Goal: Answer question/provide support: Share knowledge or assist other users

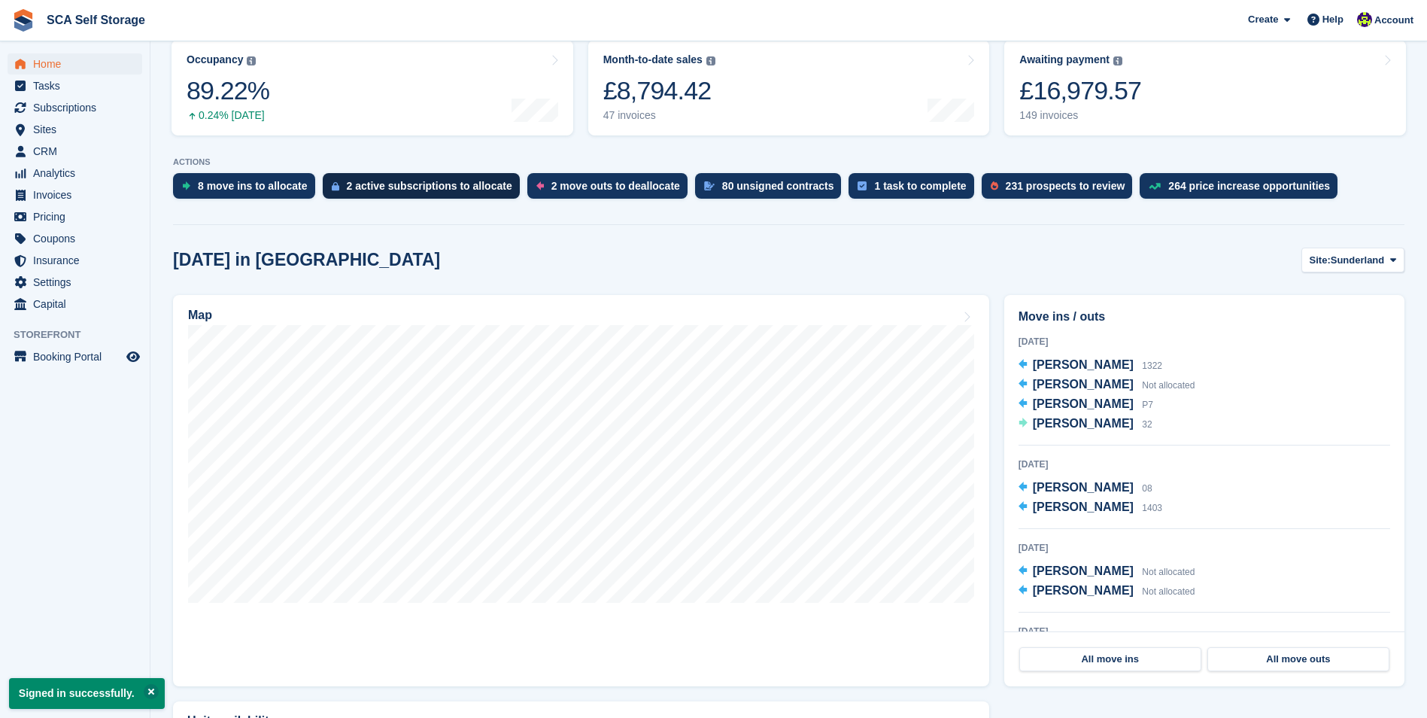
scroll to position [226, 0]
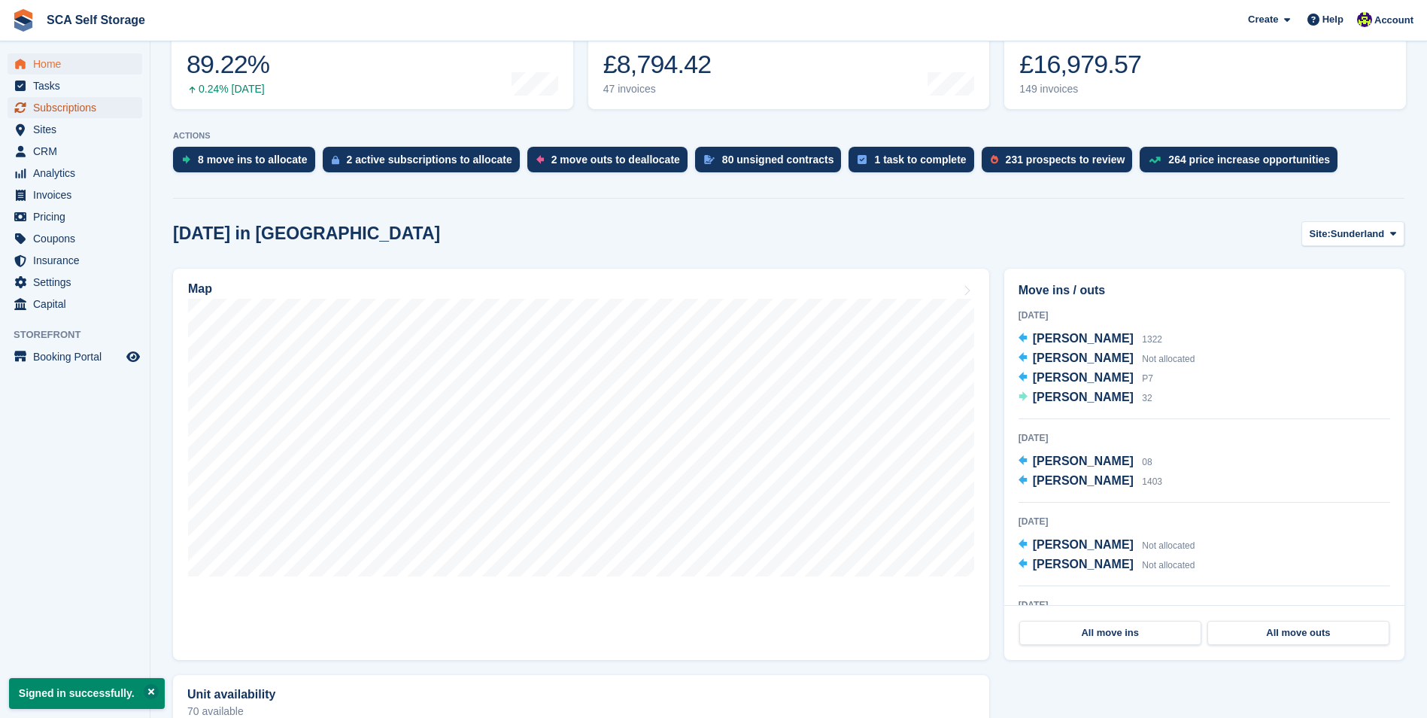
click at [114, 117] on span "Subscriptions" at bounding box center [78, 107] width 90 height 21
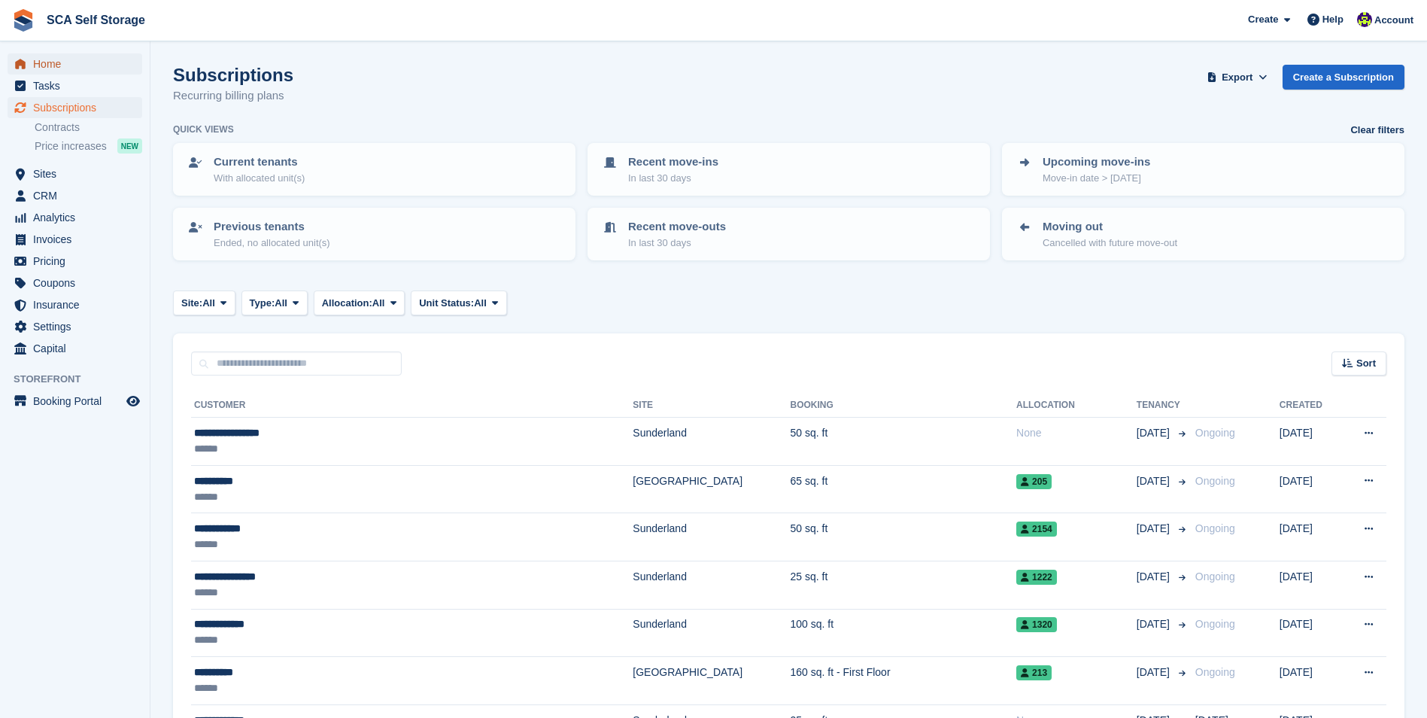
click at [109, 56] on span "Home" at bounding box center [78, 63] width 90 height 21
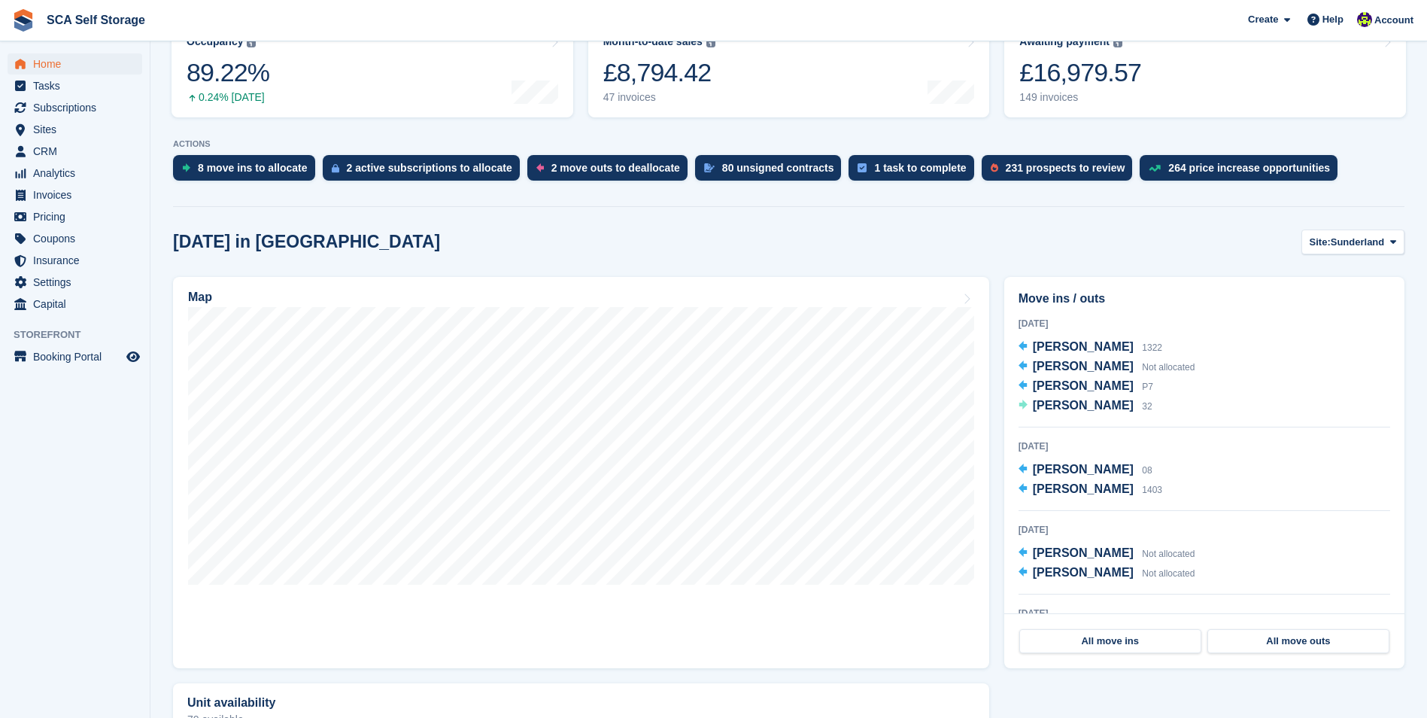
scroll to position [226, 0]
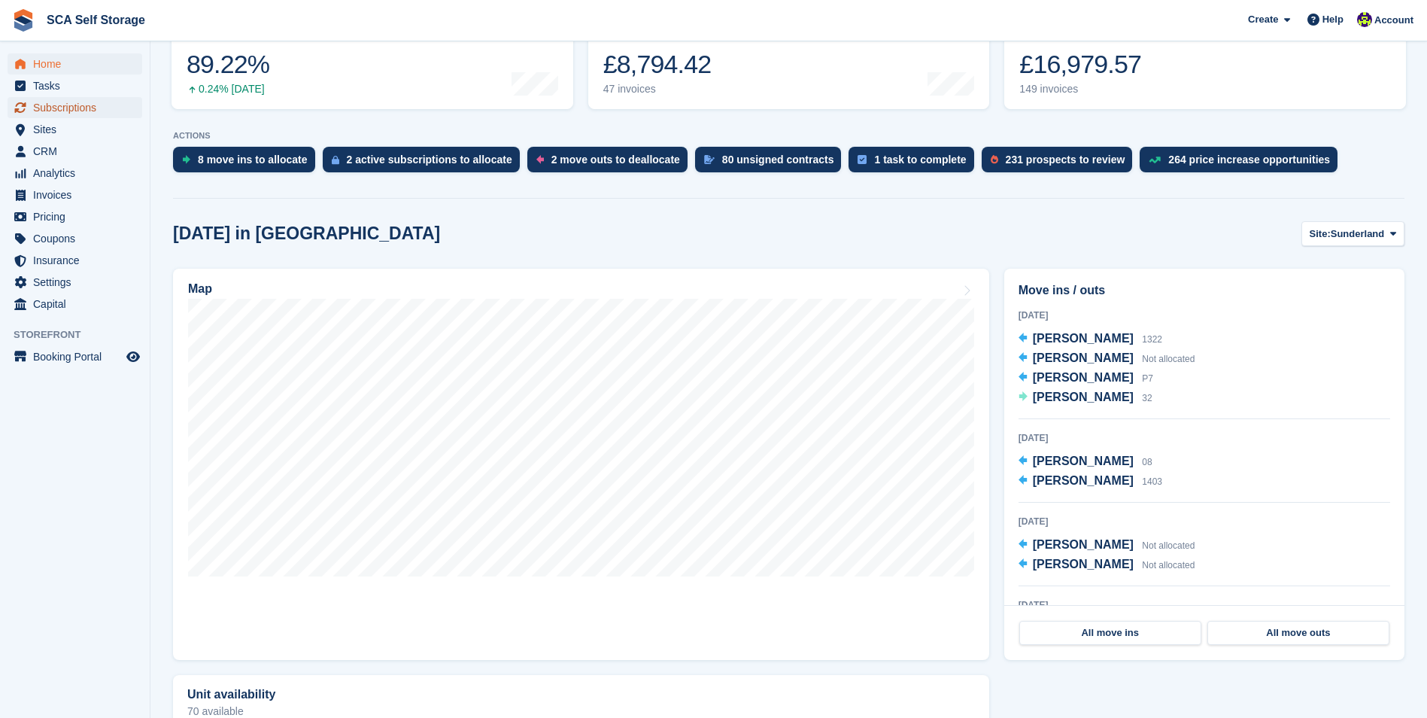
click at [99, 103] on span "Subscriptions" at bounding box center [78, 107] width 90 height 21
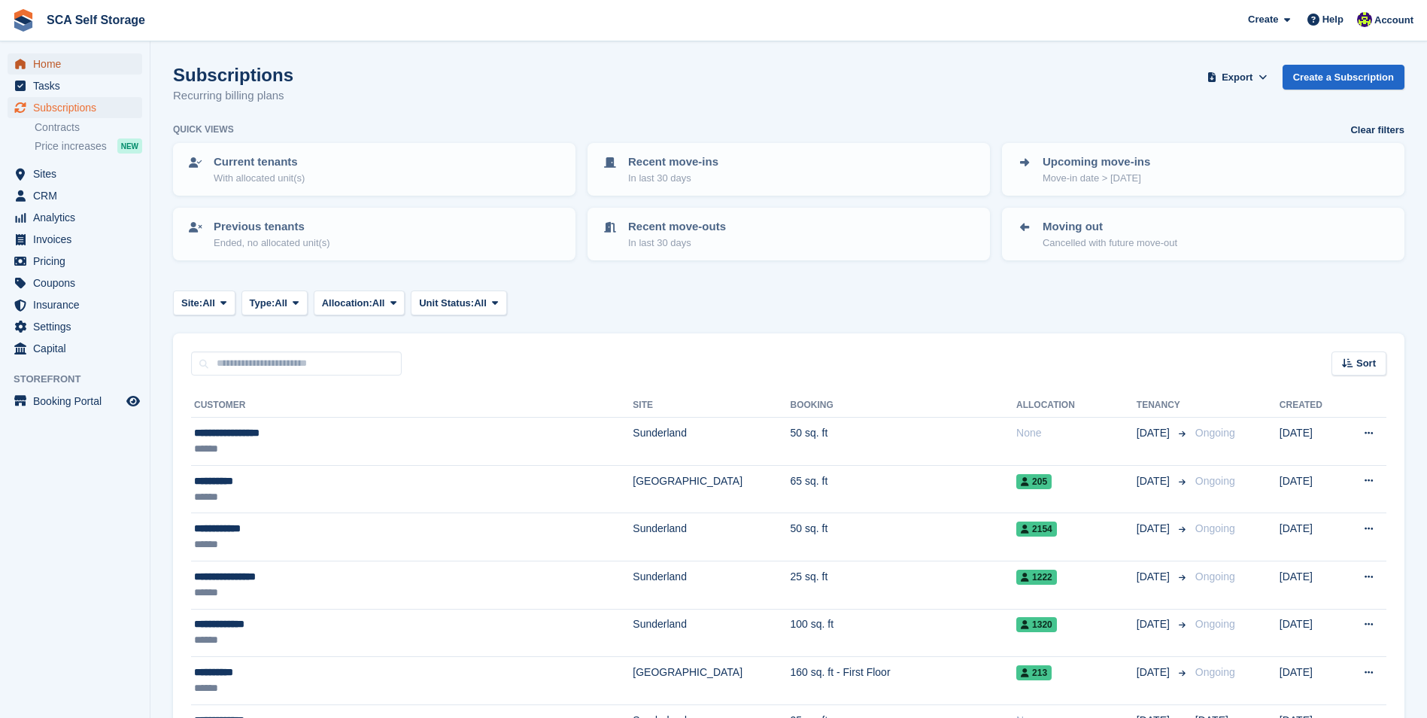
click at [99, 68] on span "Home" at bounding box center [78, 63] width 90 height 21
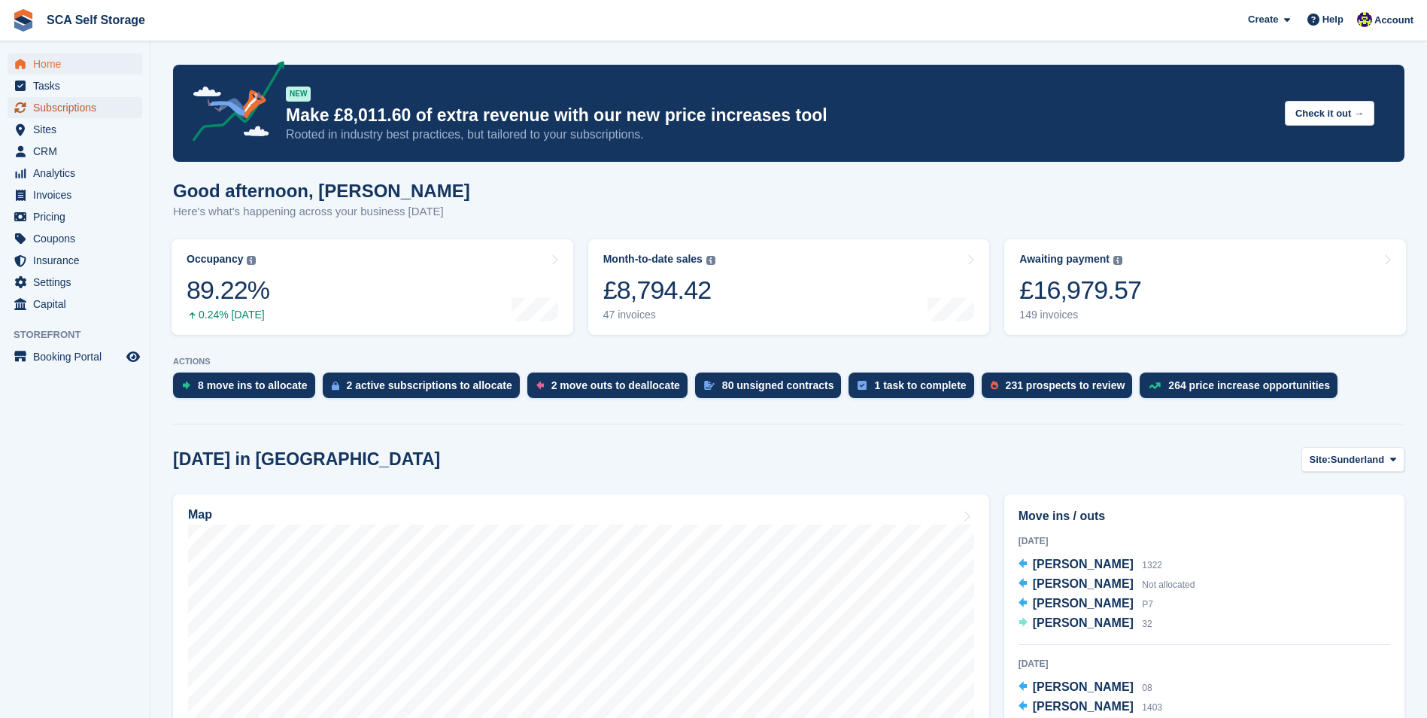
click at [100, 107] on span "Subscriptions" at bounding box center [78, 107] width 90 height 21
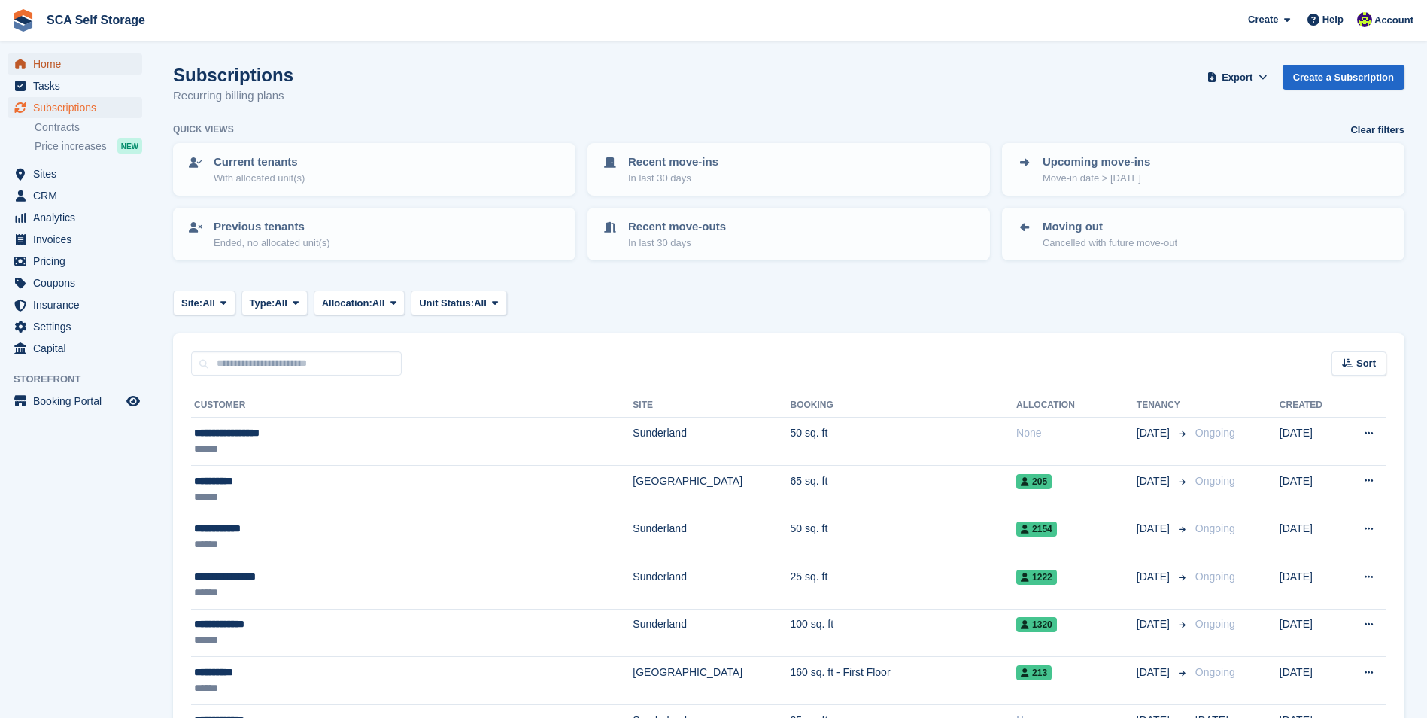
click at [92, 58] on span "Home" at bounding box center [78, 63] width 90 height 21
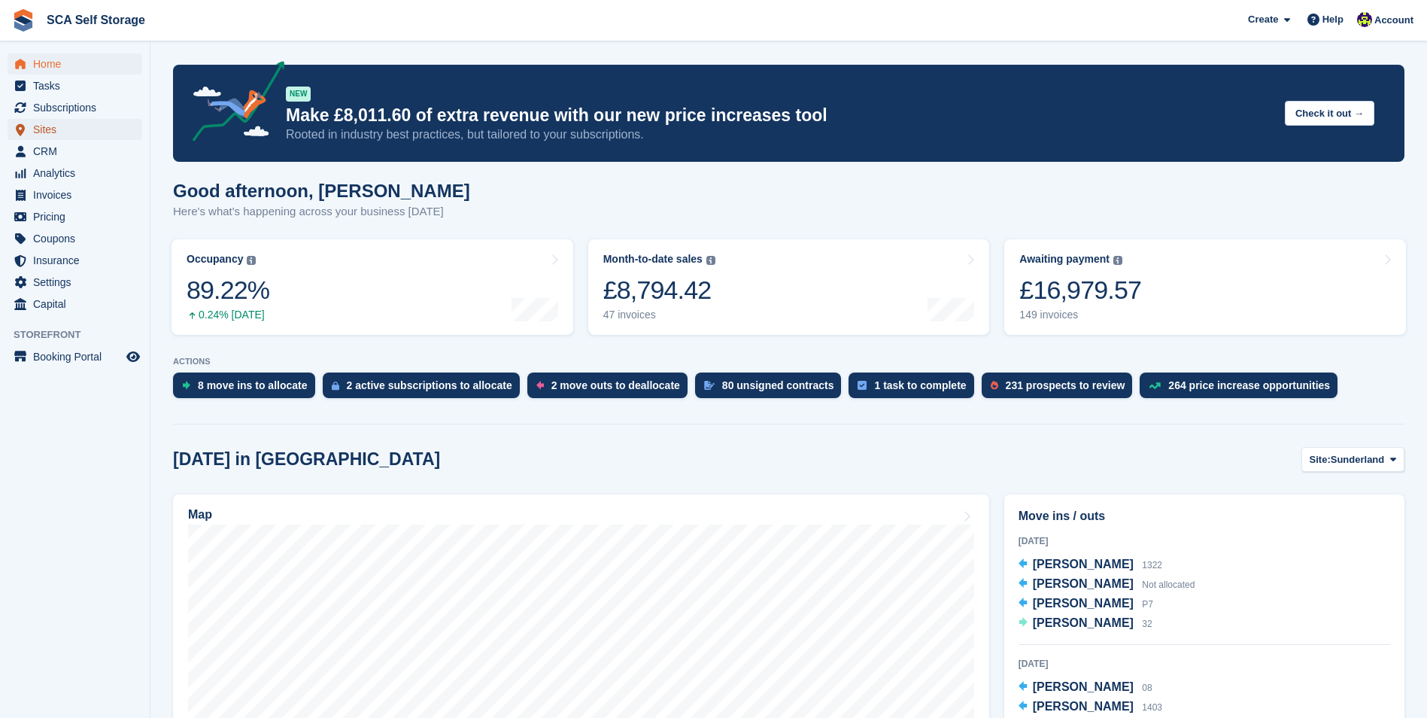
click at [101, 127] on span "Sites" at bounding box center [78, 129] width 90 height 21
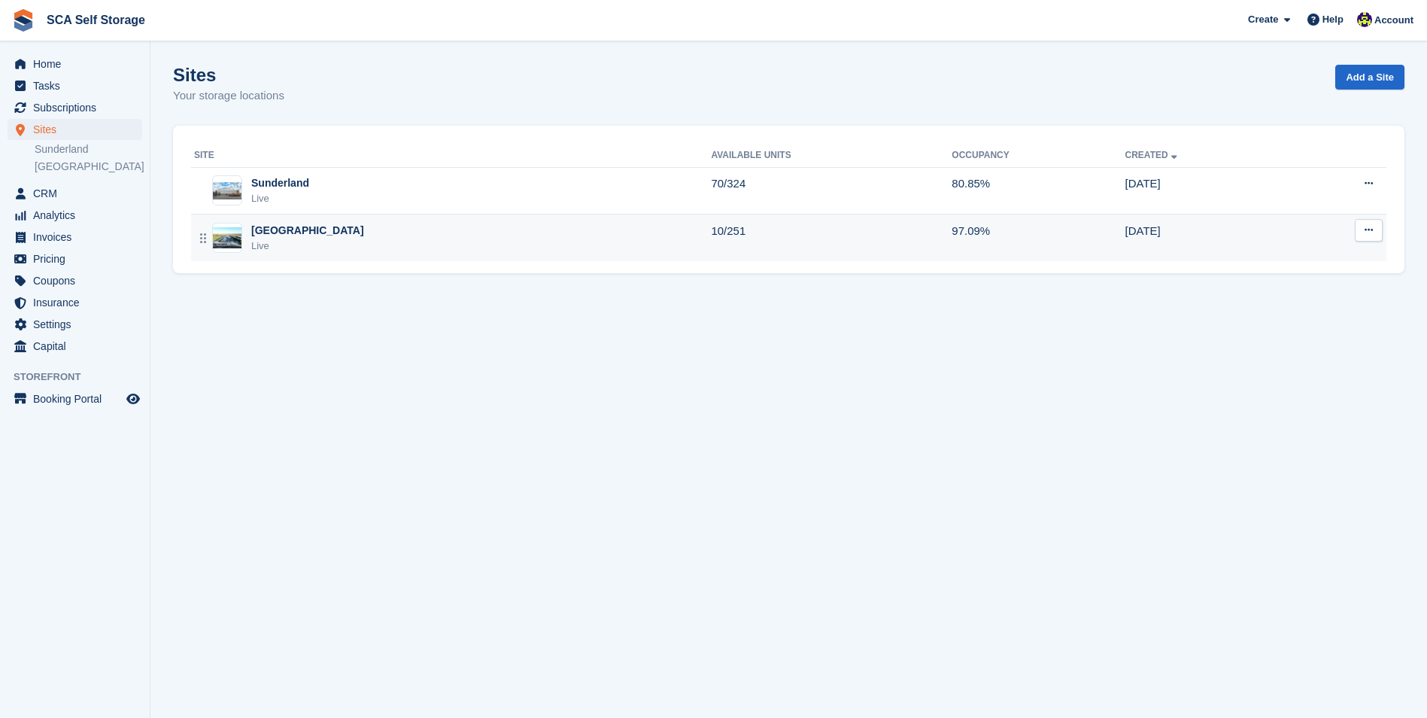
click at [339, 240] on div "Sheffield Live" at bounding box center [452, 238] width 517 height 31
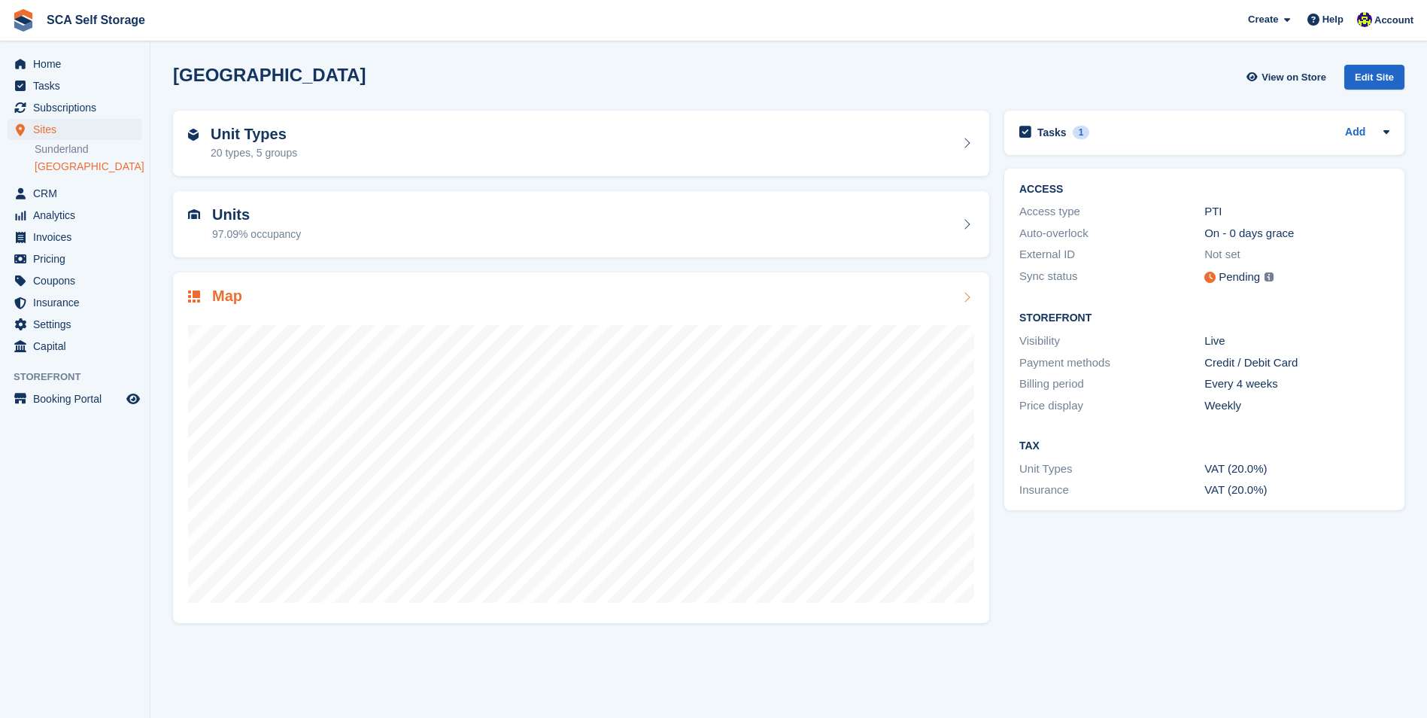
click at [384, 303] on div "Map" at bounding box center [581, 297] width 786 height 20
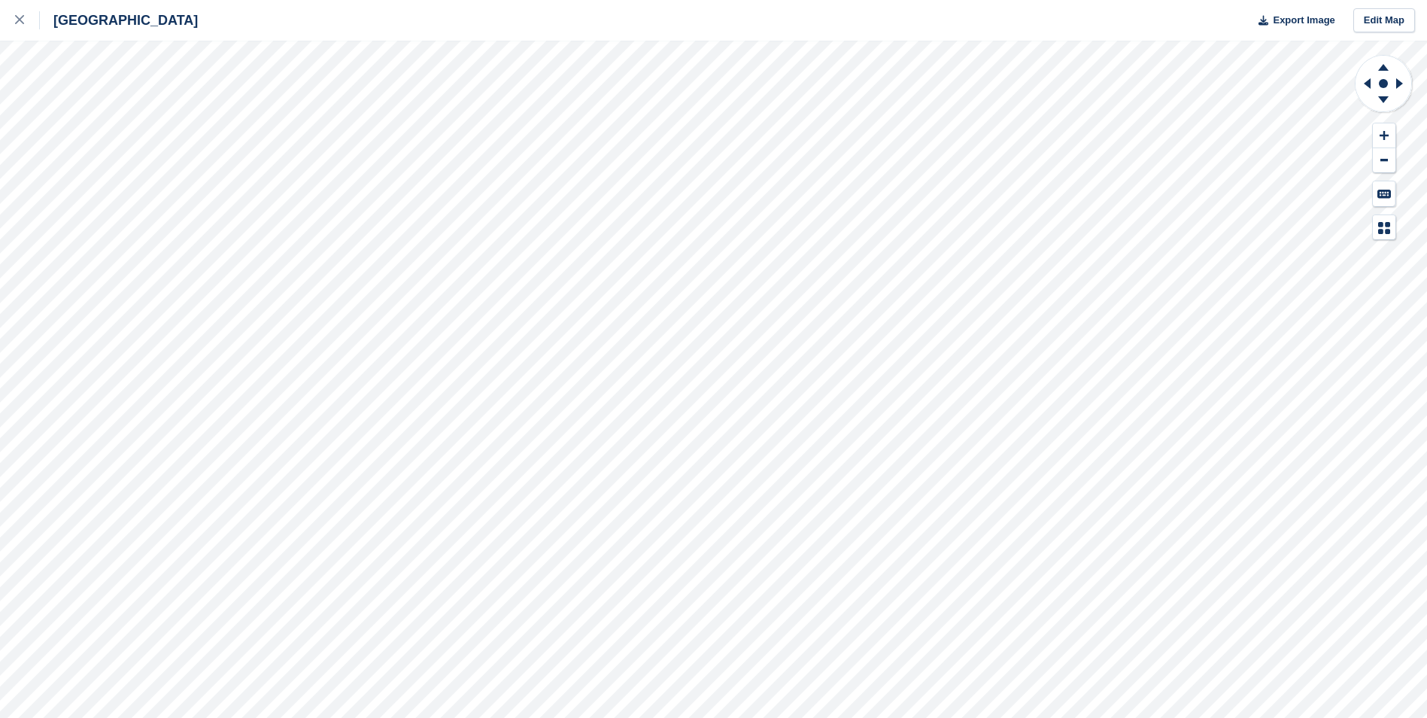
click at [158, 182] on div "Sheffield Export Image Edit Map" at bounding box center [713, 359] width 1427 height 718
click at [23, 21] on icon at bounding box center [19, 19] width 9 height 9
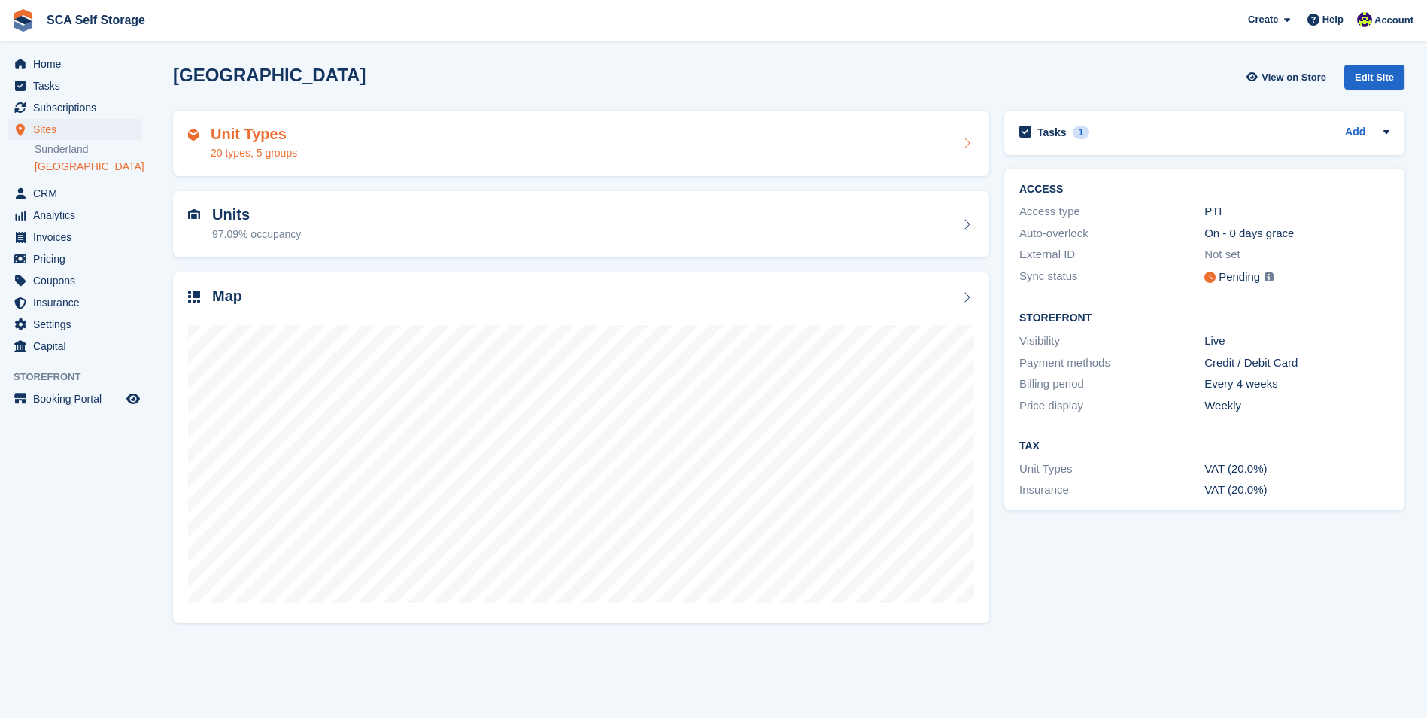
click at [335, 141] on div "Unit Types 20 types, 5 groups" at bounding box center [581, 144] width 786 height 36
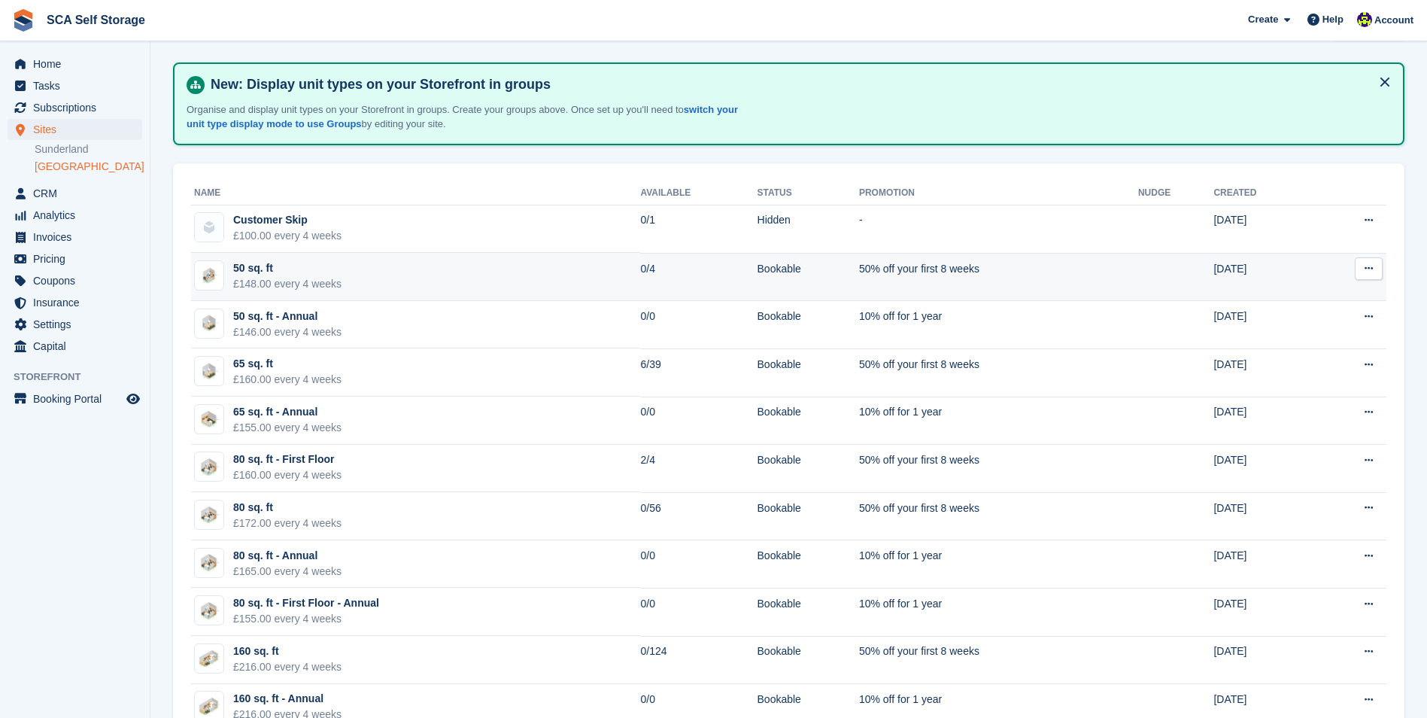
scroll to position [75, 0]
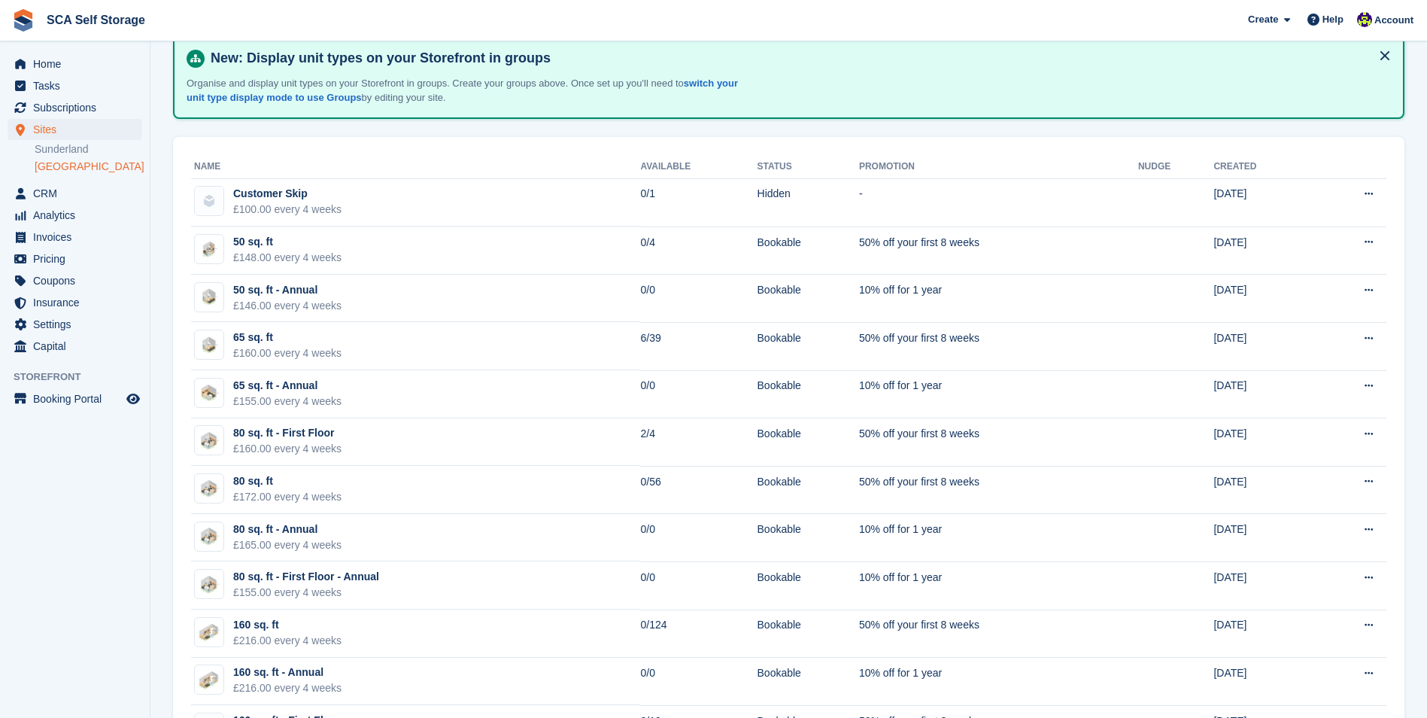
click at [66, 168] on link "[GEOGRAPHIC_DATA]" at bounding box center [89, 166] width 108 height 14
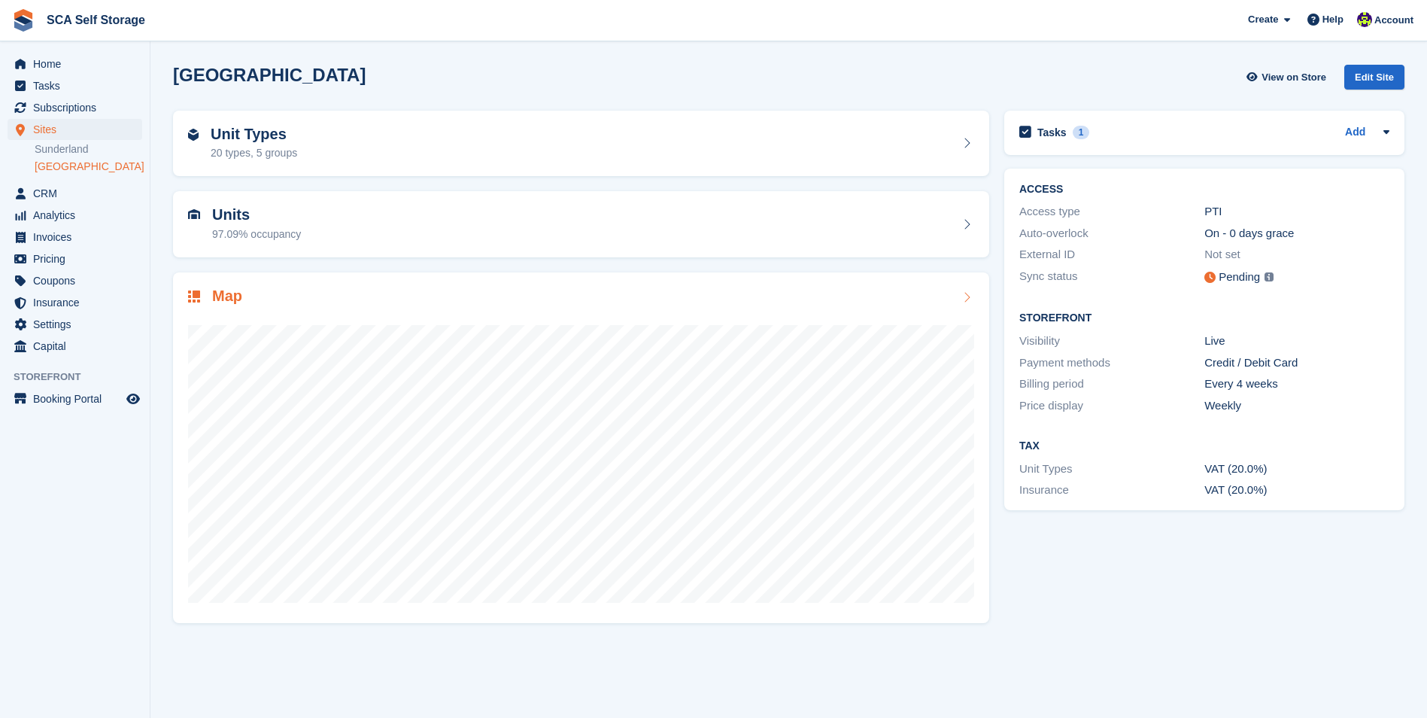
click at [303, 307] on div at bounding box center [581, 457] width 786 height 301
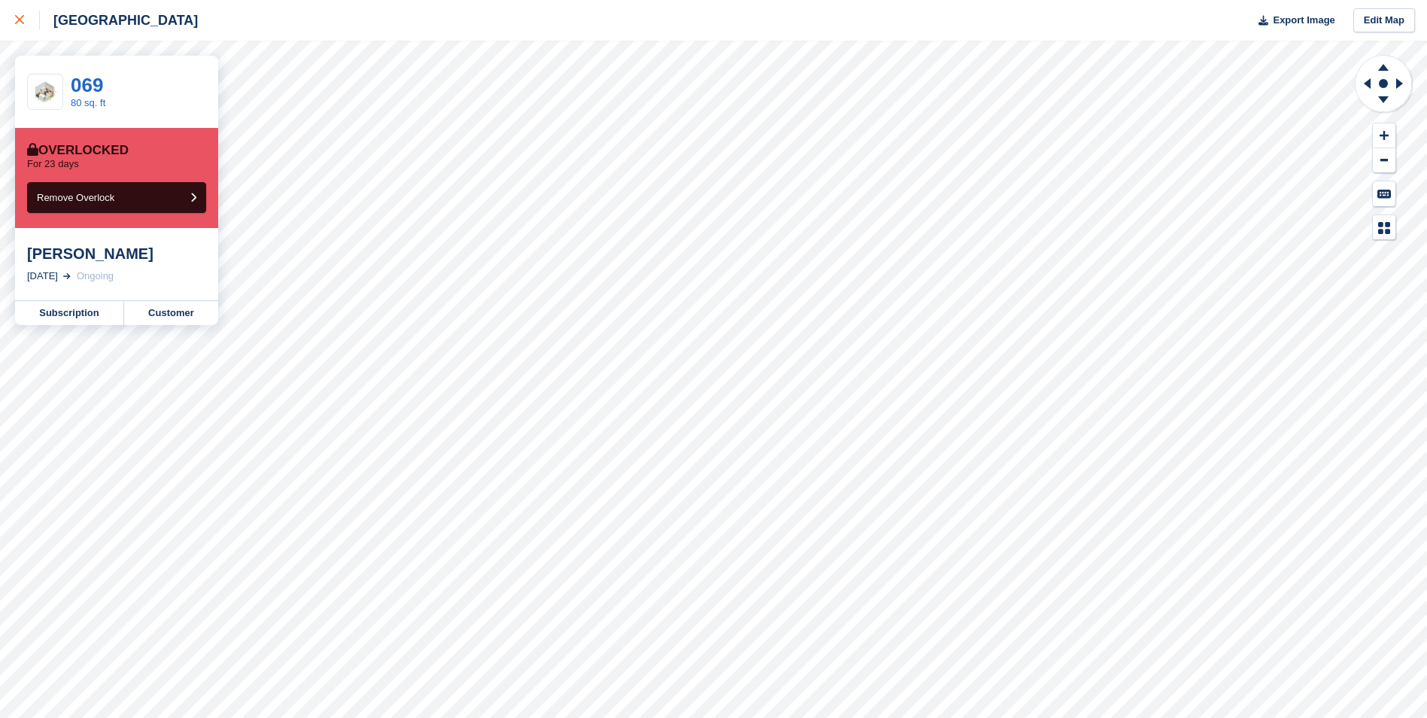
click at [11, 9] on link at bounding box center [20, 20] width 40 height 41
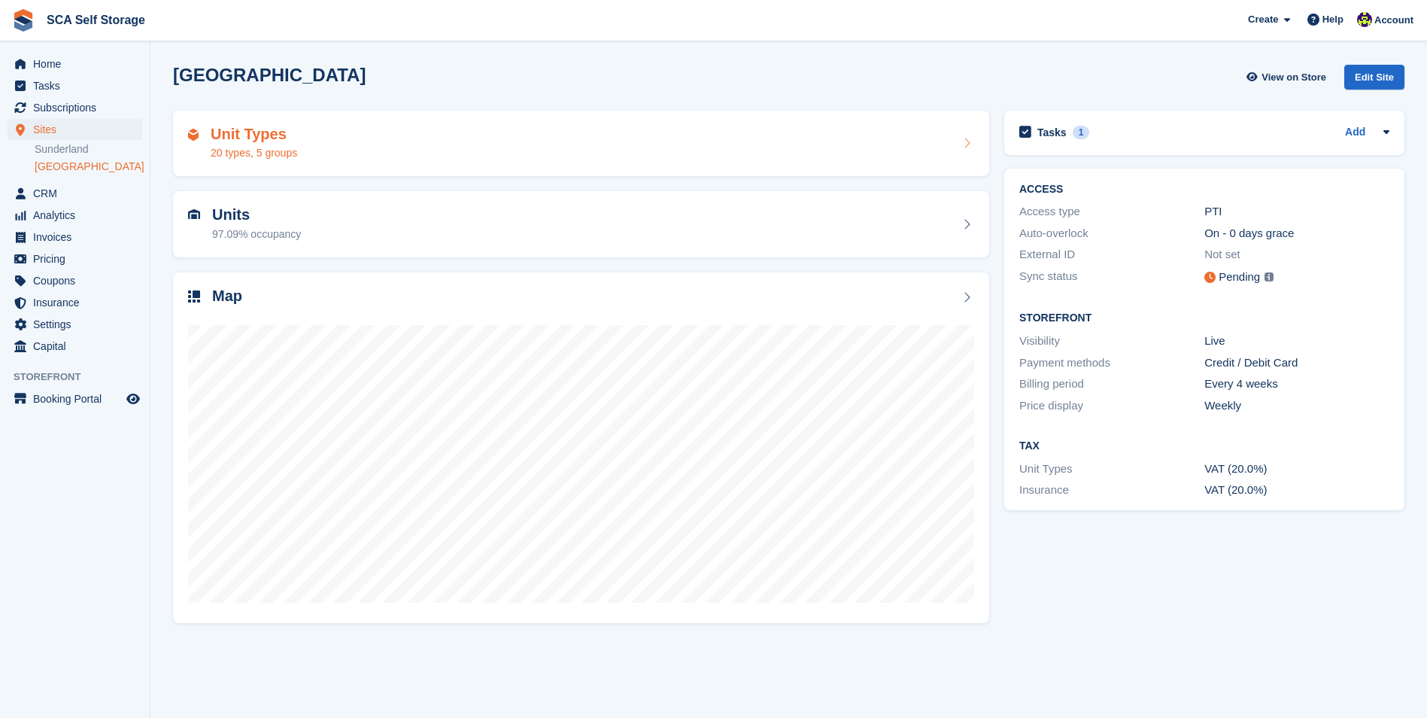
click at [267, 156] on div "20 types, 5 groups" at bounding box center [254, 153] width 87 height 16
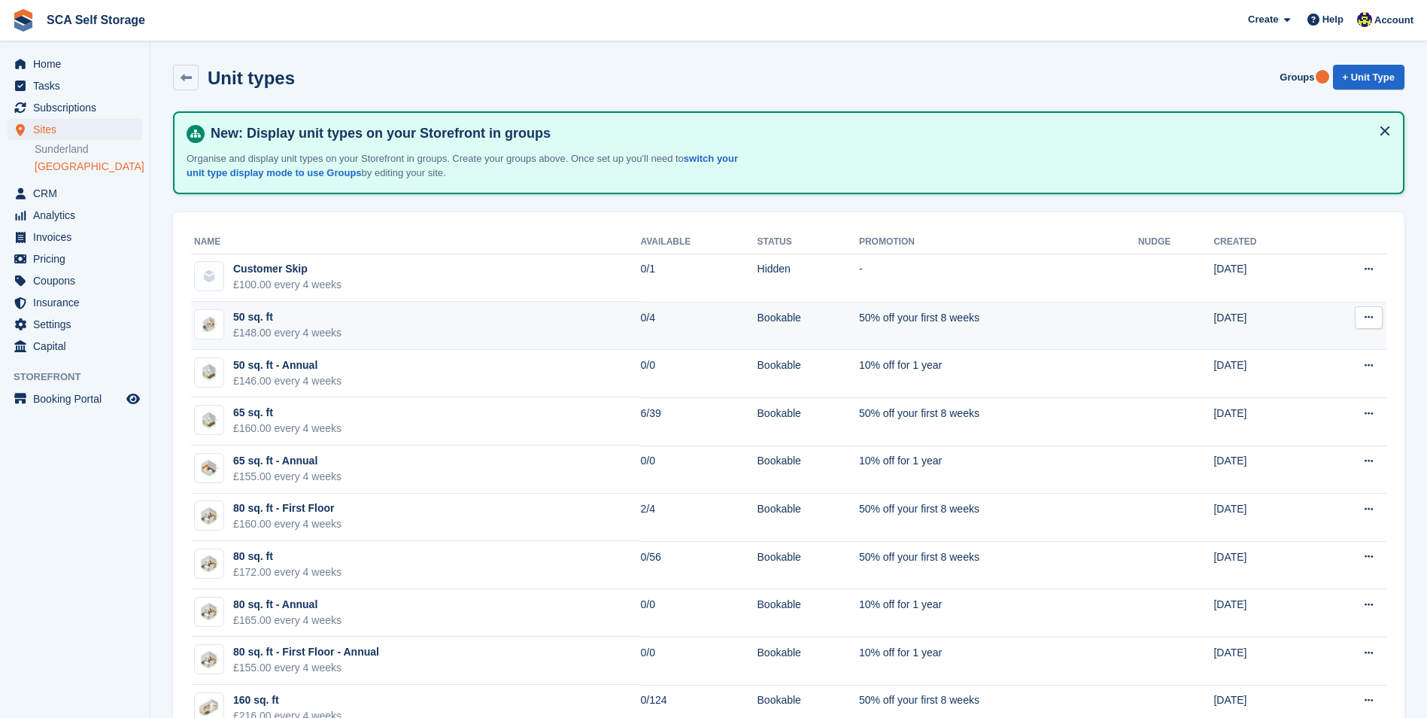
click at [391, 317] on td "50 sq. ft £148.00 every 4 weeks" at bounding box center [415, 326] width 449 height 48
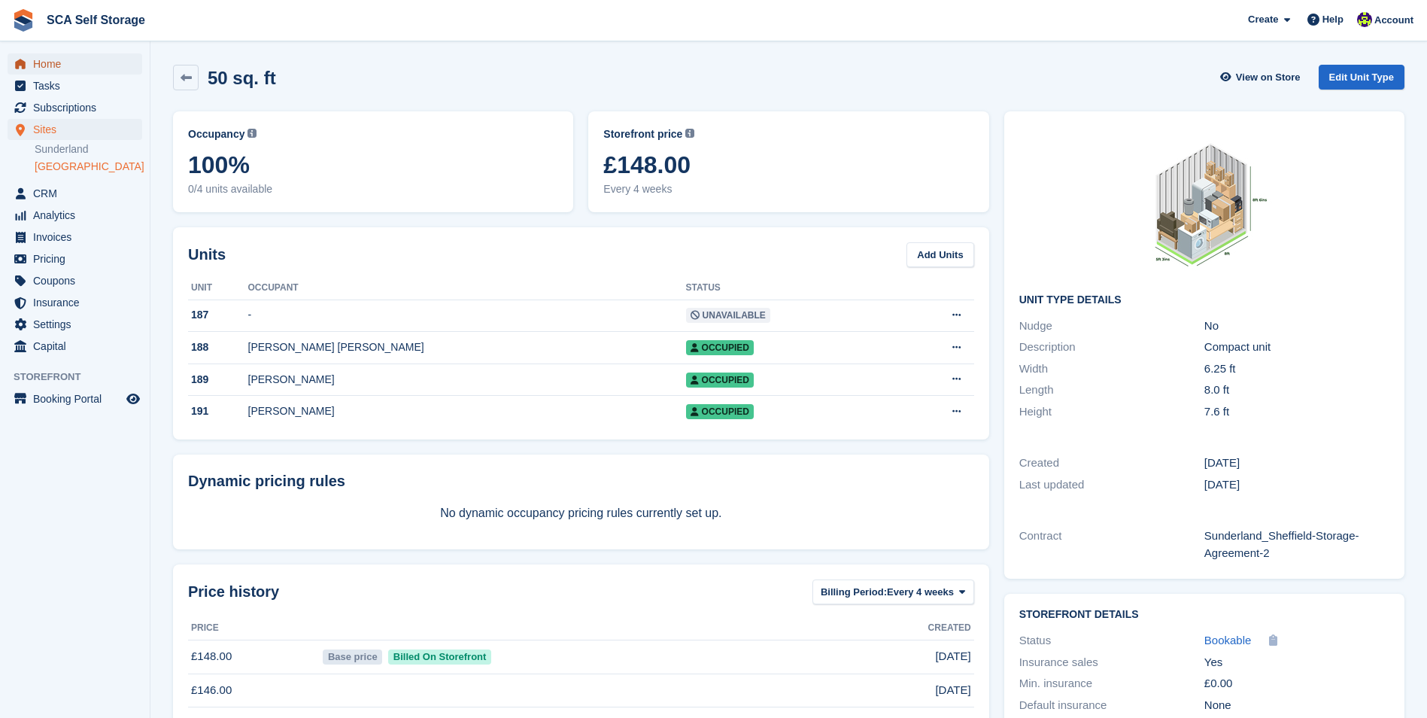
click at [74, 61] on span "Home" at bounding box center [78, 63] width 90 height 21
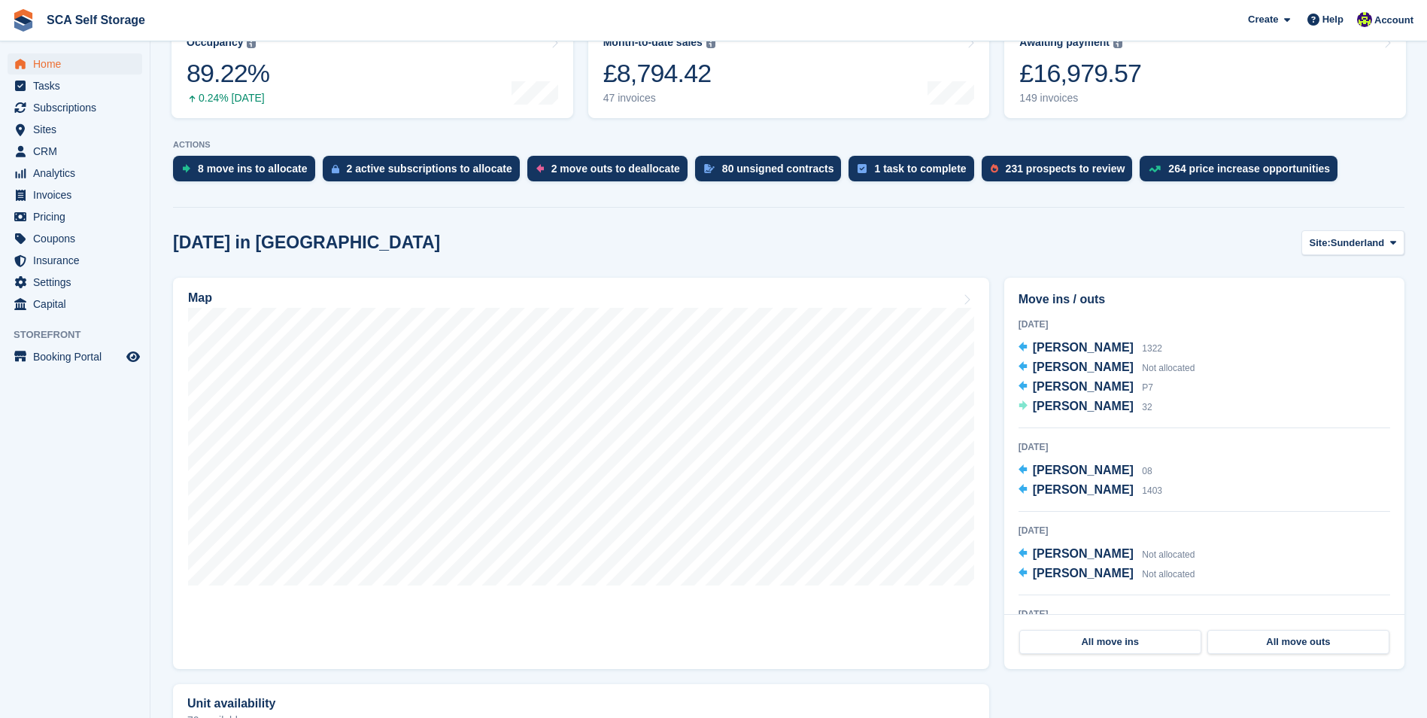
scroll to position [226, 0]
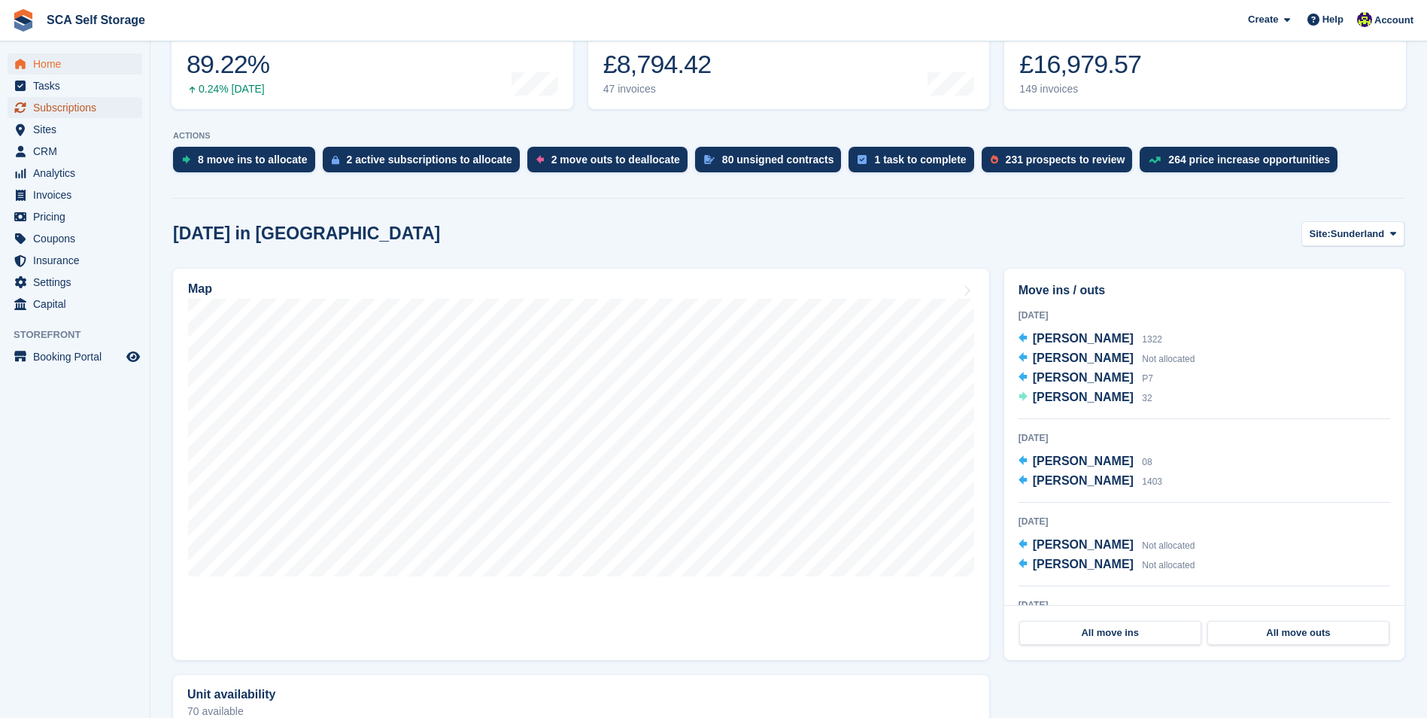
click at [102, 102] on span "Subscriptions" at bounding box center [78, 107] width 90 height 21
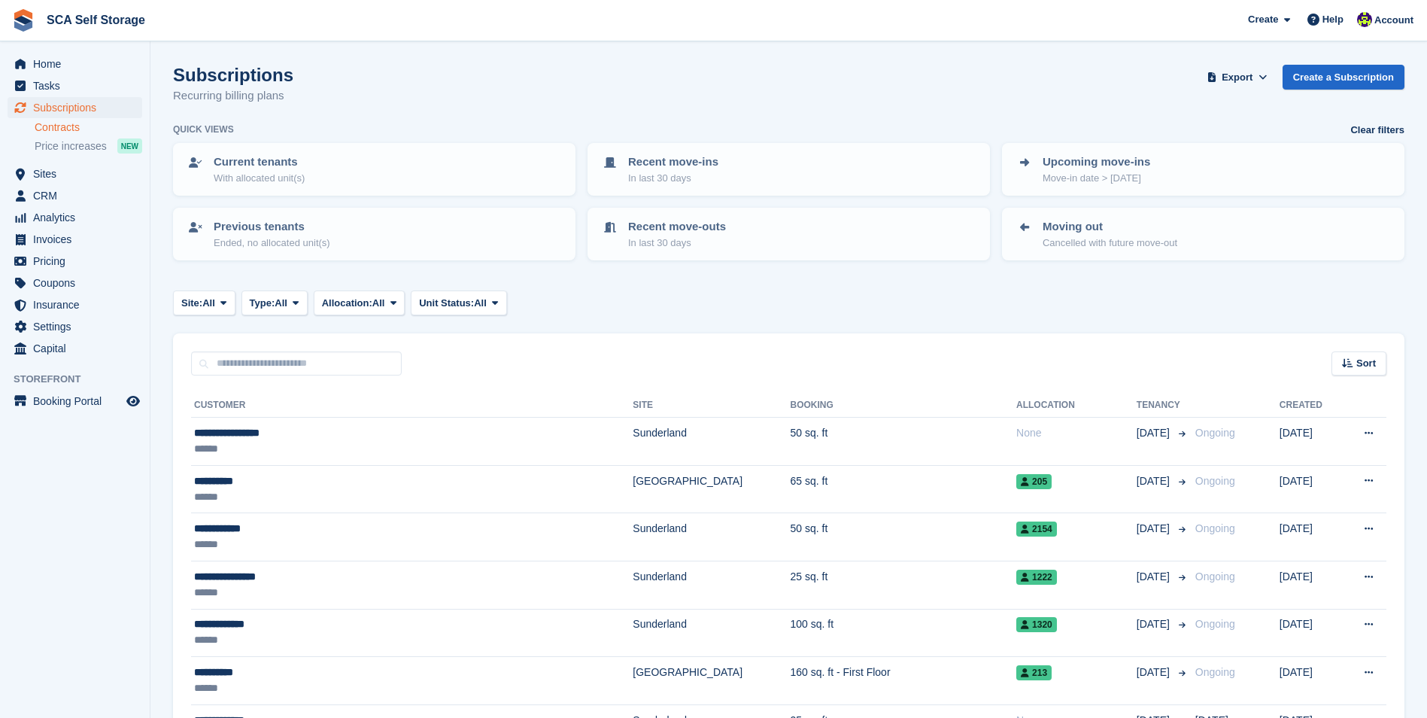
click at [99, 124] on link "Contracts" at bounding box center [89, 127] width 108 height 14
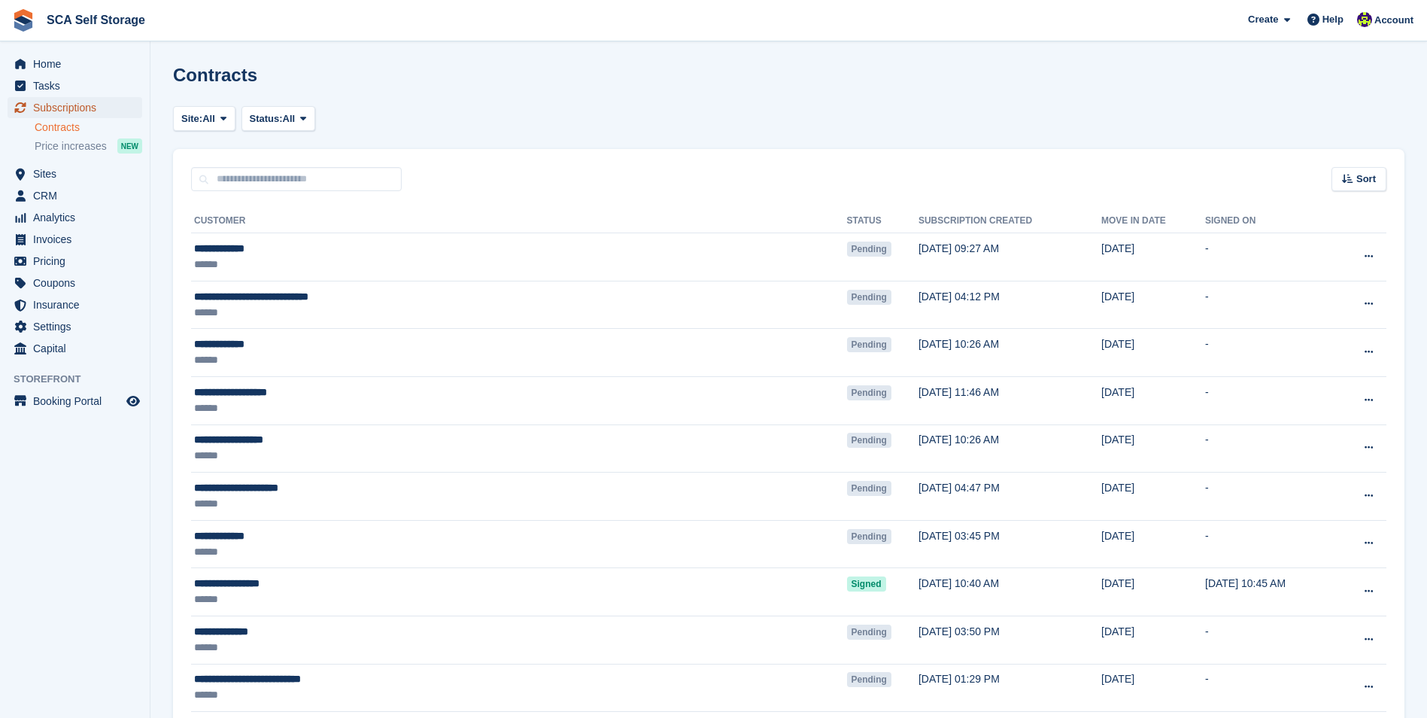
click at [105, 108] on span "Subscriptions" at bounding box center [78, 107] width 90 height 21
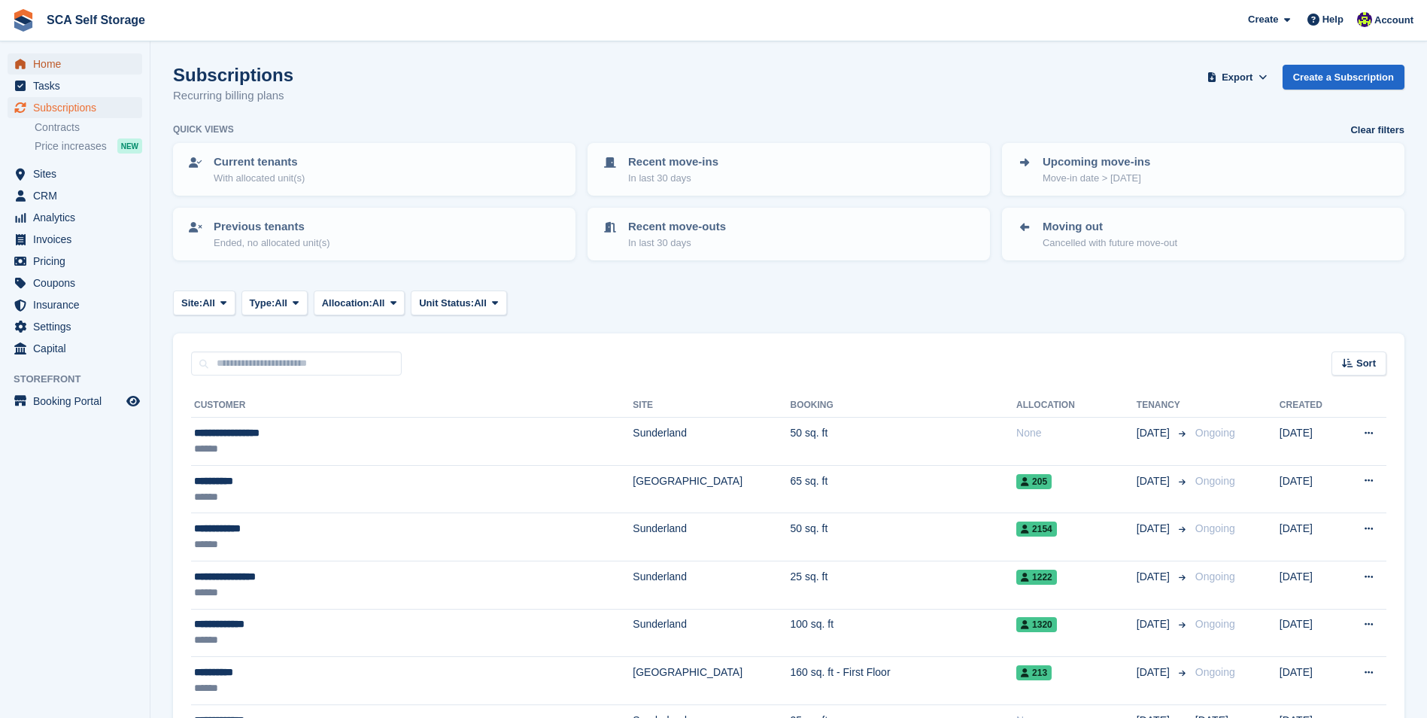
click at [84, 61] on span "Home" at bounding box center [78, 63] width 90 height 21
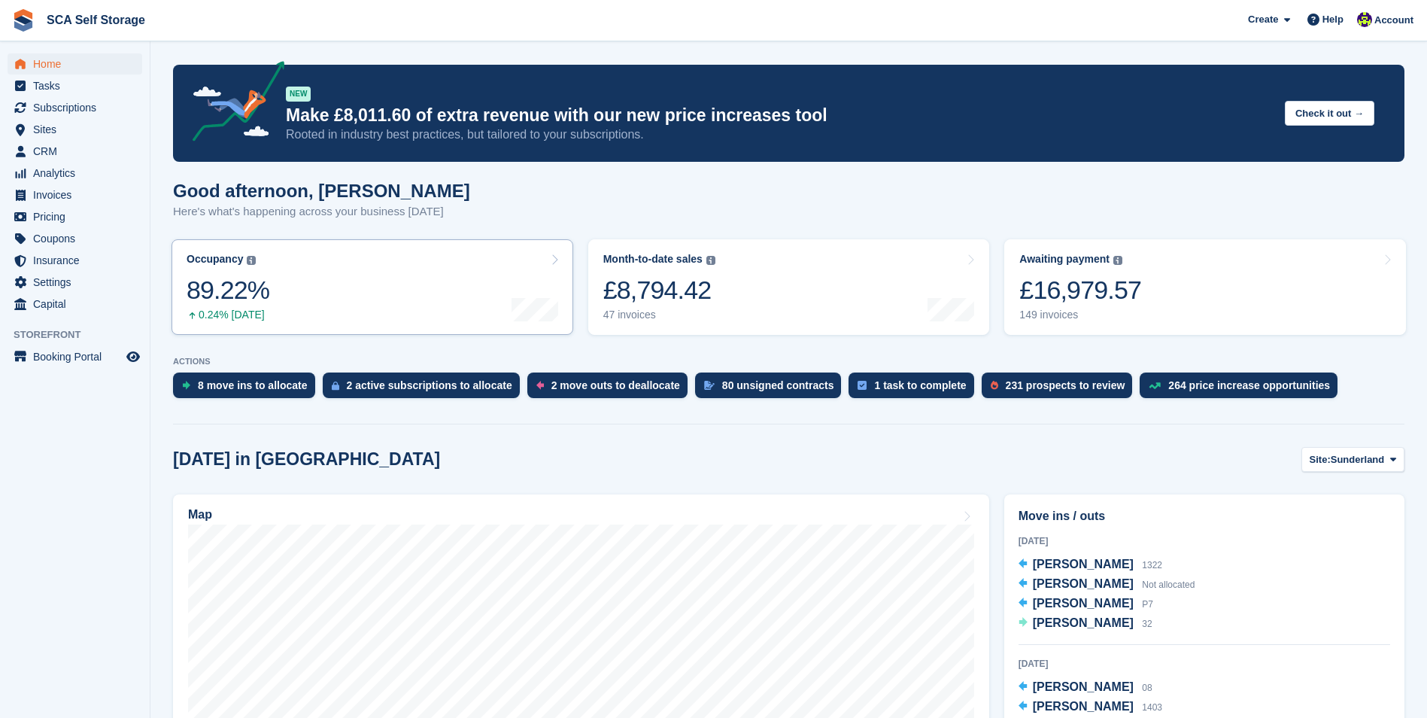
scroll to position [150, 0]
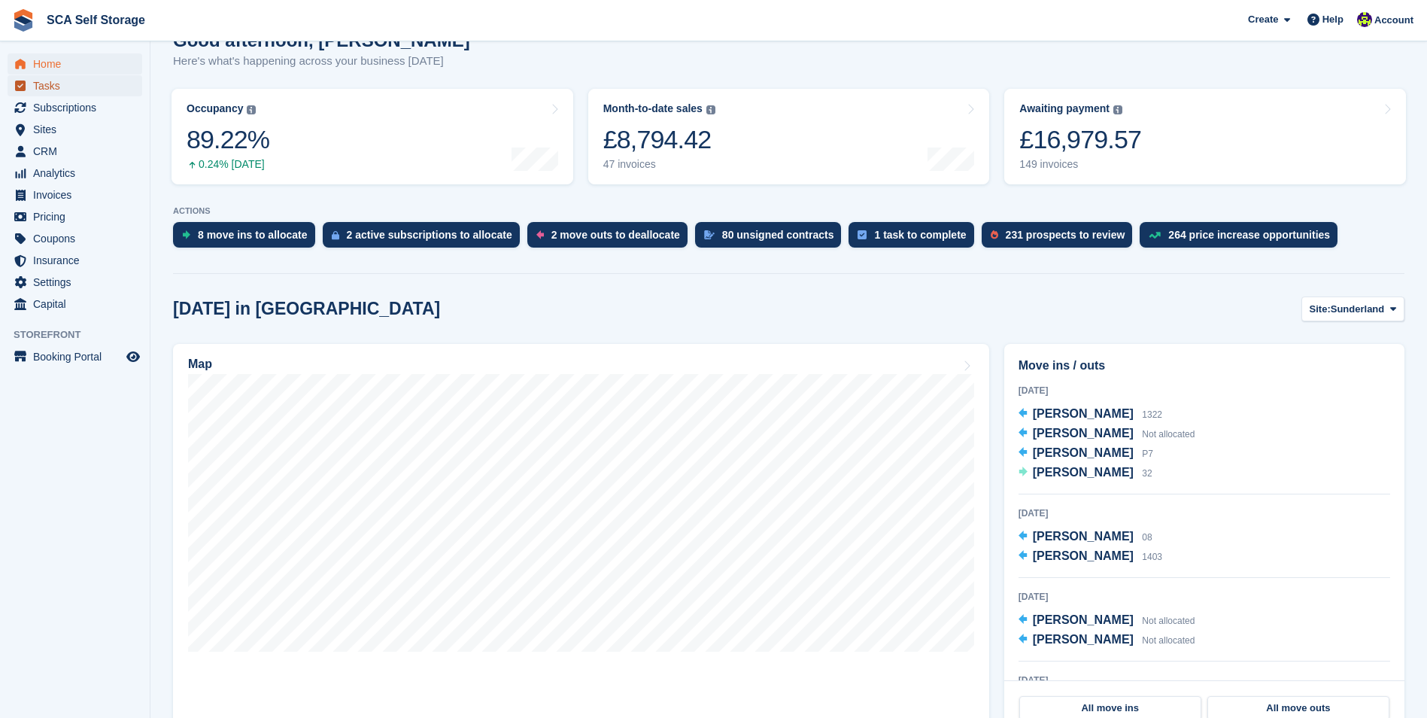
click at [91, 88] on span "Tasks" at bounding box center [78, 85] width 90 height 21
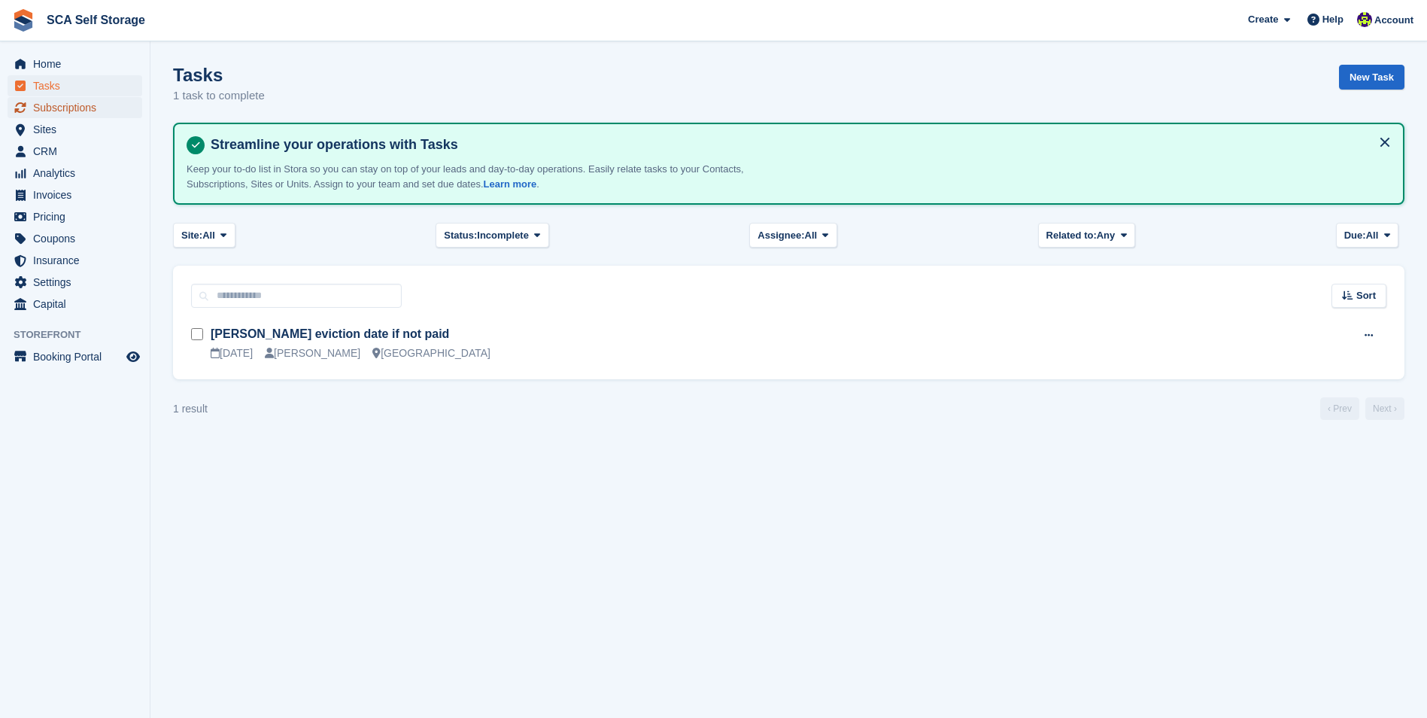
click at [112, 104] on span "Subscriptions" at bounding box center [78, 107] width 90 height 21
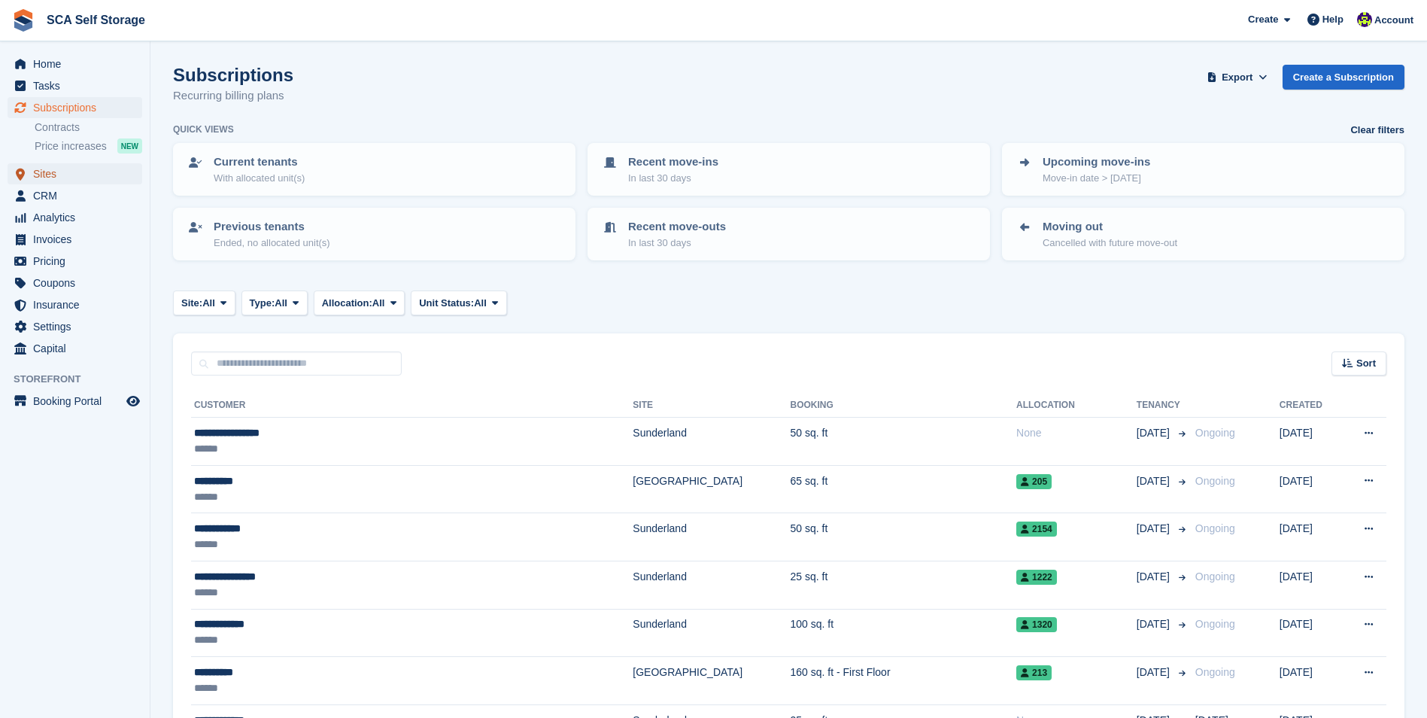
click at [77, 166] on span "Sites" at bounding box center [78, 173] width 90 height 21
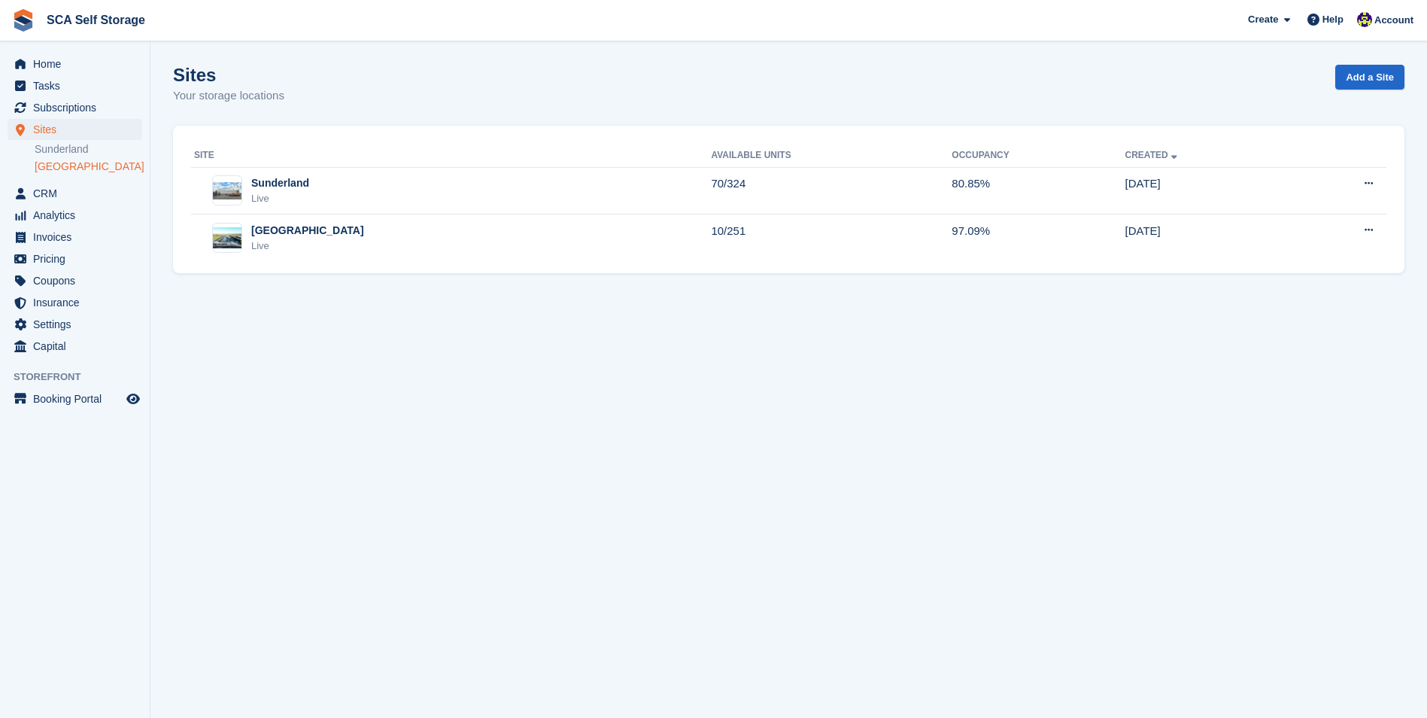
click at [72, 160] on link "[GEOGRAPHIC_DATA]" at bounding box center [89, 166] width 108 height 14
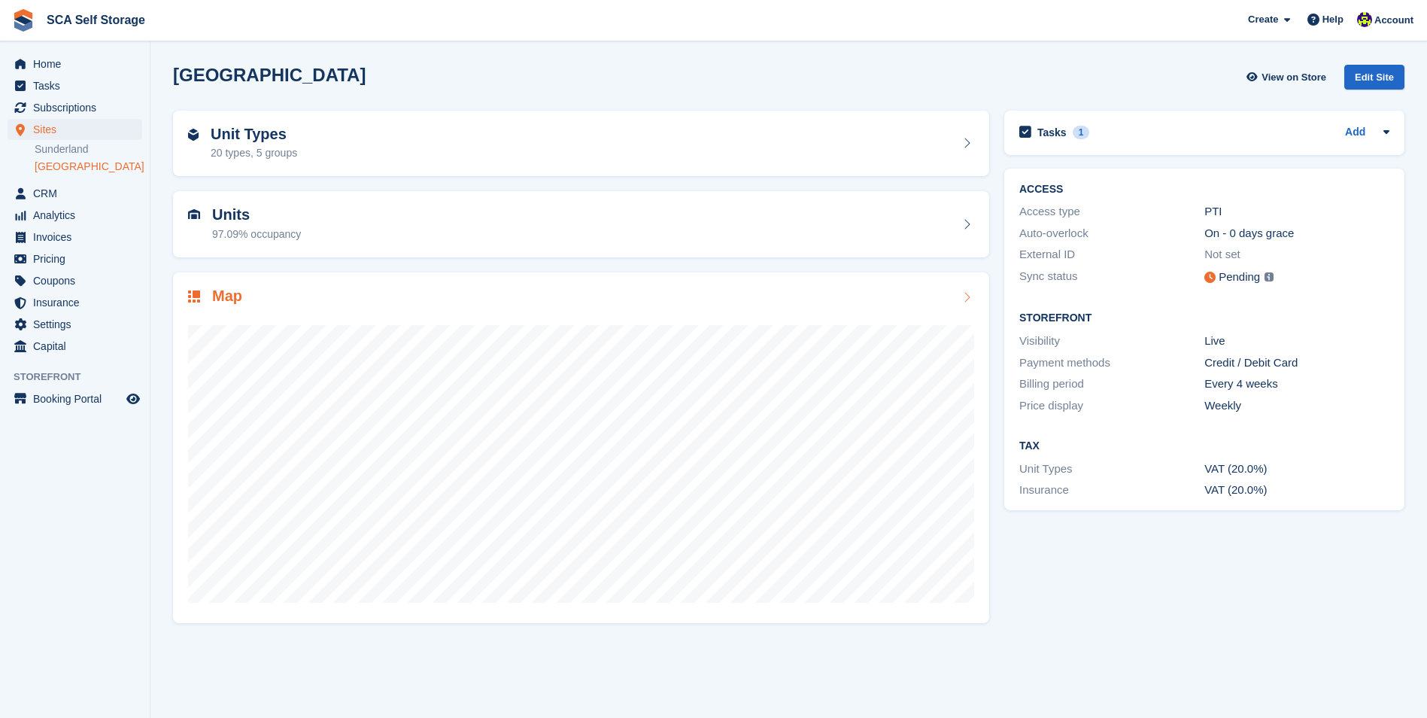
click at [302, 319] on div at bounding box center [581, 457] width 786 height 301
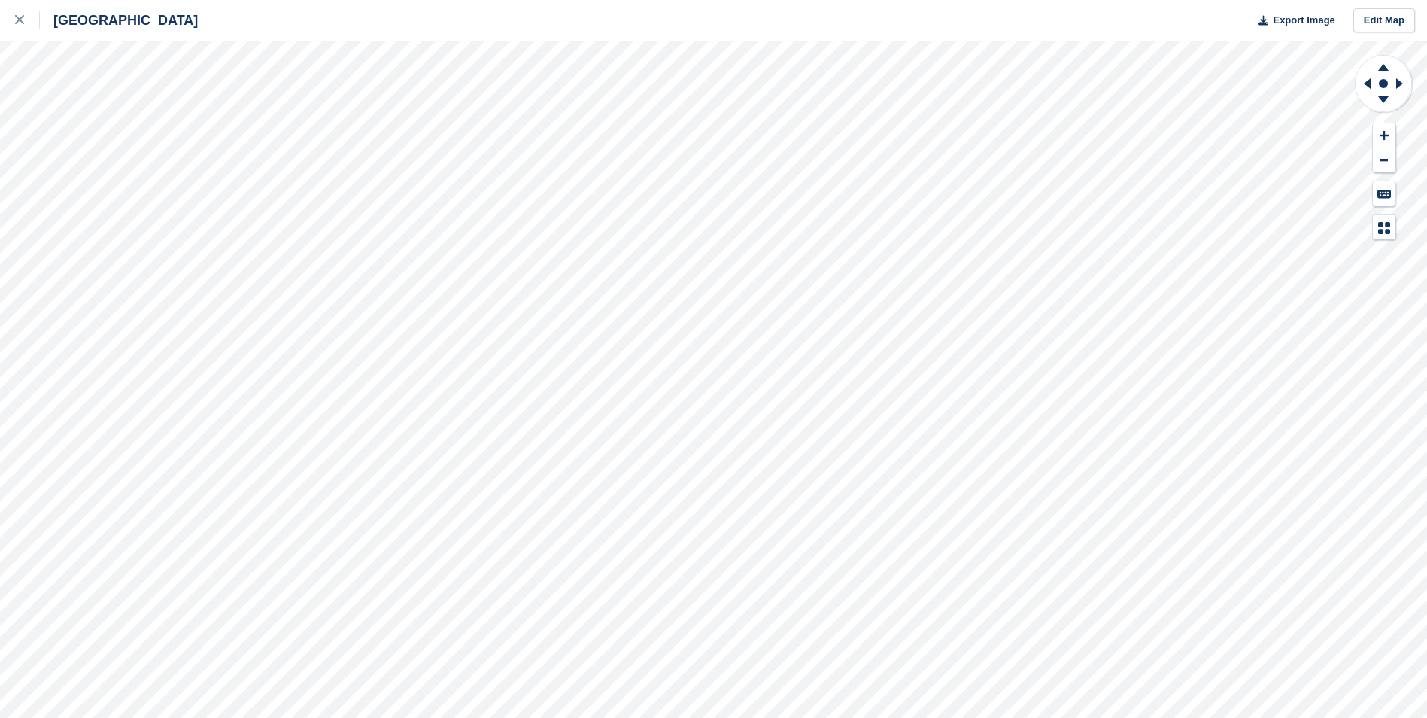
click at [208, 81] on div "Sheffield Export Image Edit Map" at bounding box center [713, 359] width 1427 height 718
click at [159, 186] on div "Sheffield Export Image Edit Map" at bounding box center [713, 359] width 1427 height 718
click at [149, 105] on div "Sheffield Export Image Edit Map" at bounding box center [713, 359] width 1427 height 718
click at [17, 31] on link at bounding box center [20, 20] width 40 height 41
click at [166, 187] on div "Sheffield Export Image Edit Map" at bounding box center [713, 359] width 1427 height 718
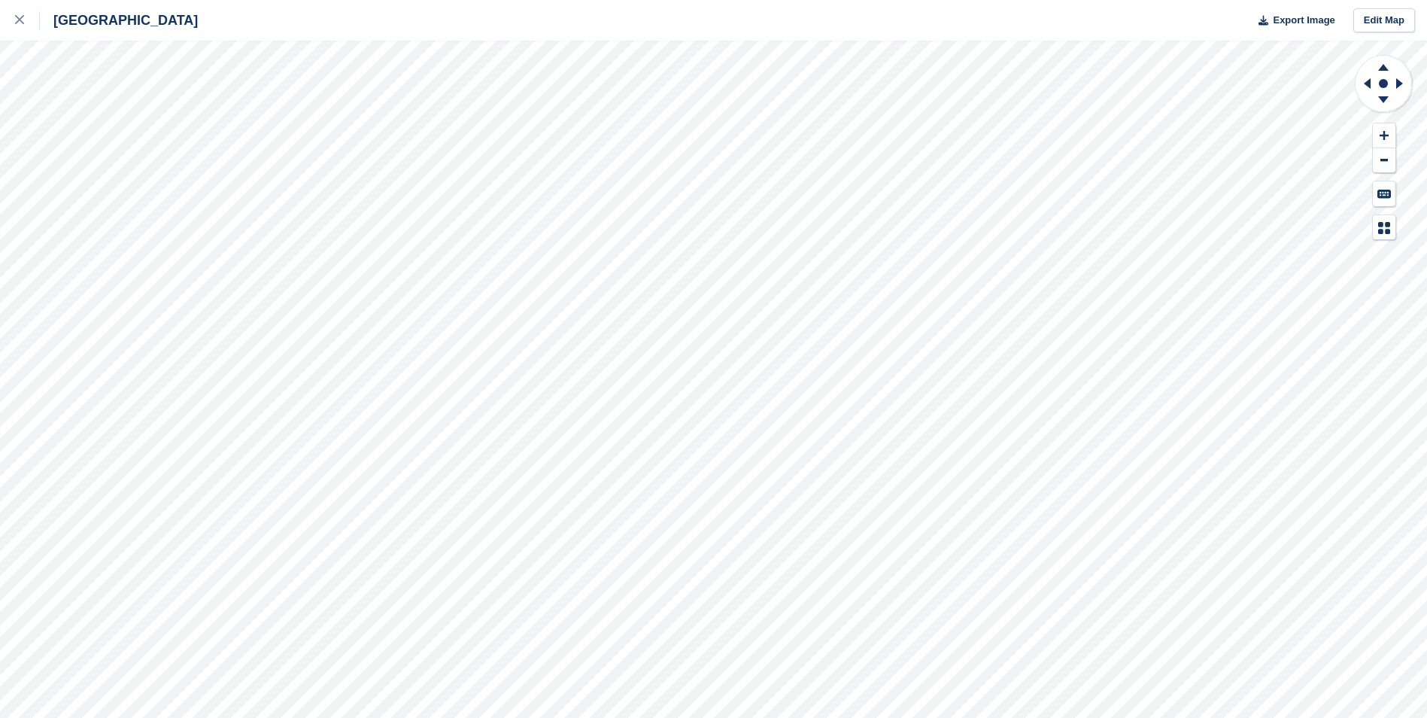
click at [150, 181] on div "Sheffield Export Image Edit Map" at bounding box center [713, 359] width 1427 height 718
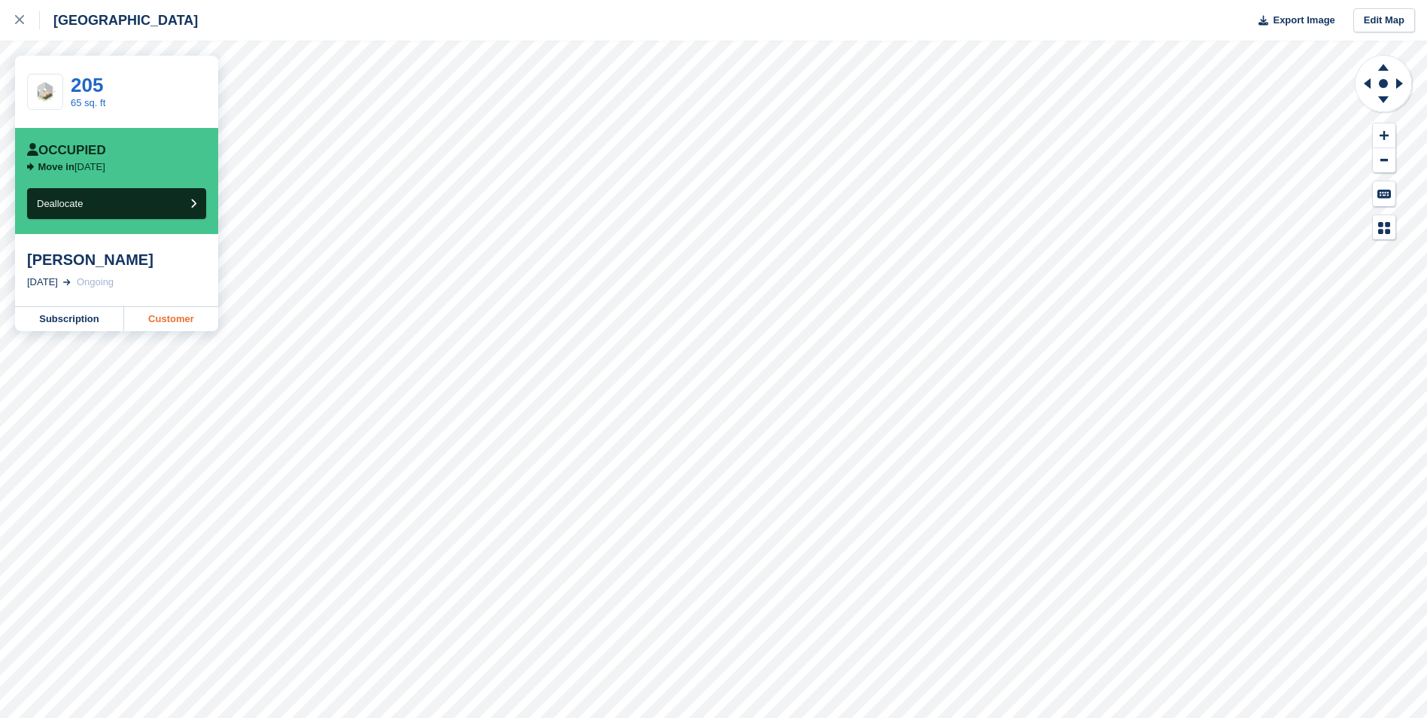
click at [154, 325] on link "Customer" at bounding box center [171, 319] width 94 height 24
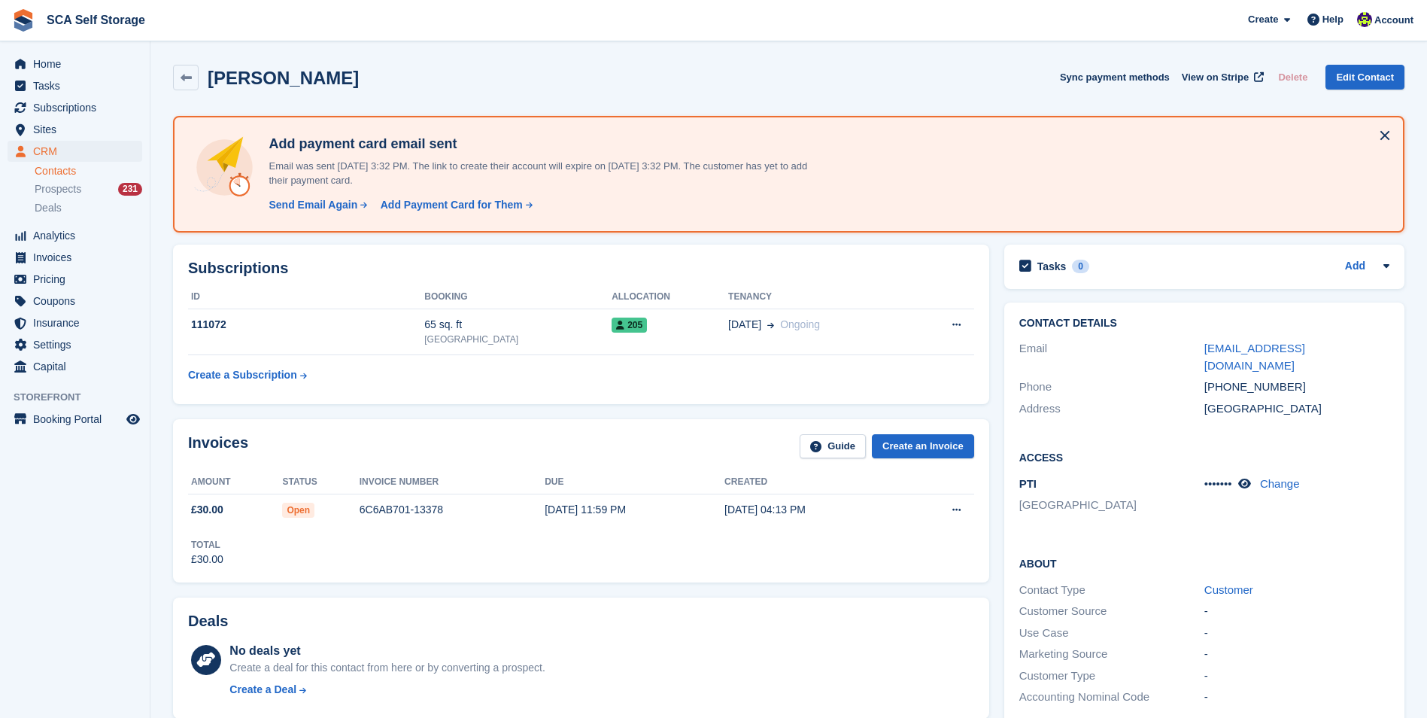
click at [430, 409] on div "Subscriptions ID Booking Allocation Tenancy 111072 65 sq. ft Sheffield 205 02 O…" at bounding box center [581, 324] width 831 height 175
drag, startPoint x: 392, startPoint y: 68, endPoint x: 375, endPoint y: 71, distance: 17.6
click at [392, 68] on div "Sam Newman Sync payment methods View on Stripe Delete Edit Contact" at bounding box center [789, 78] width 1232 height 26
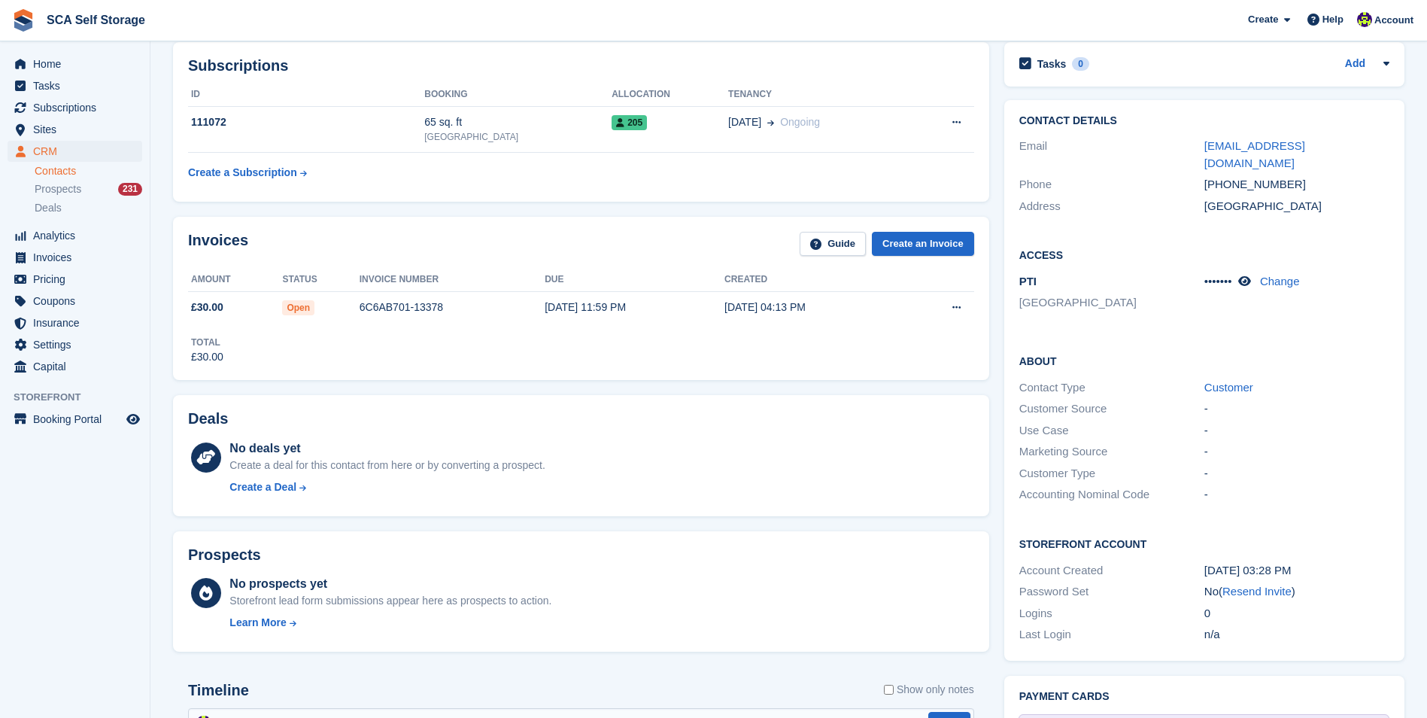
scroll to position [514, 0]
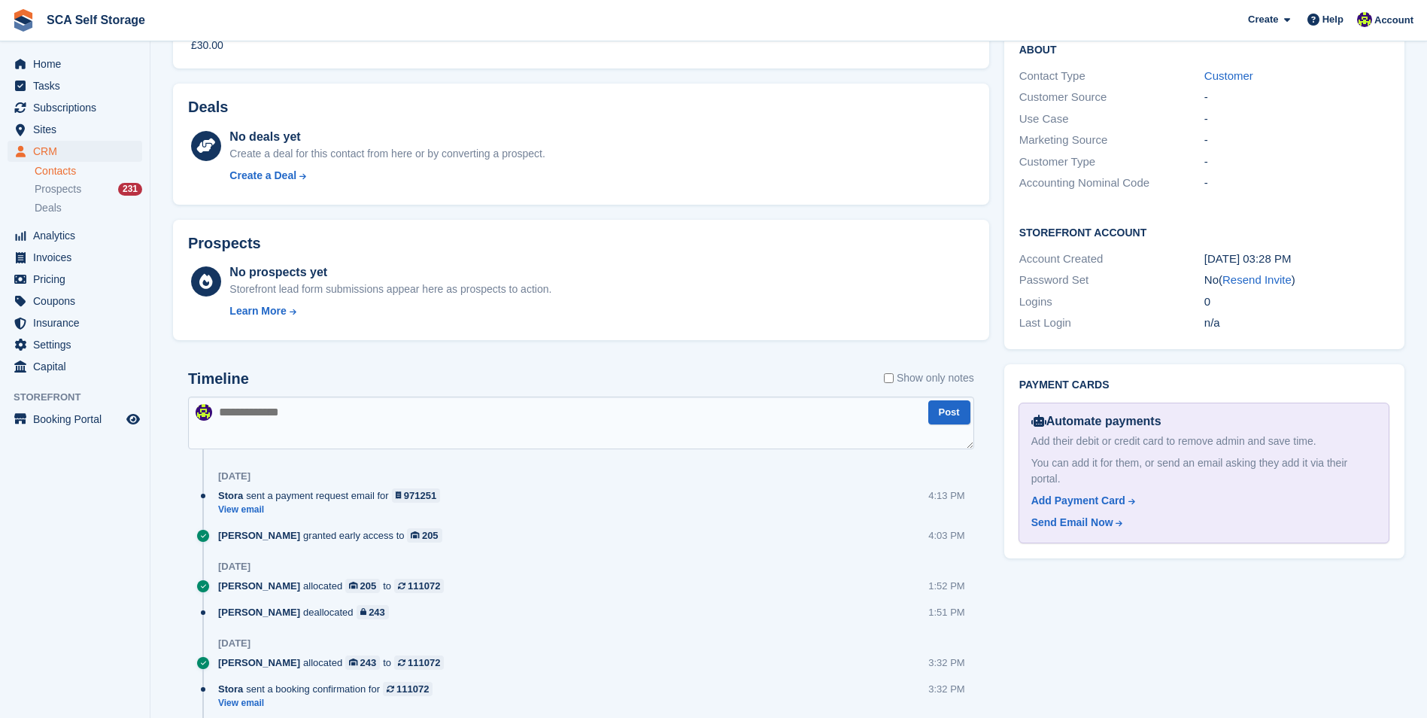
click at [356, 420] on textarea at bounding box center [581, 422] width 786 height 53
type textarea "*"
type textarea "**********"
click at [942, 419] on button "Post" at bounding box center [949, 412] width 42 height 25
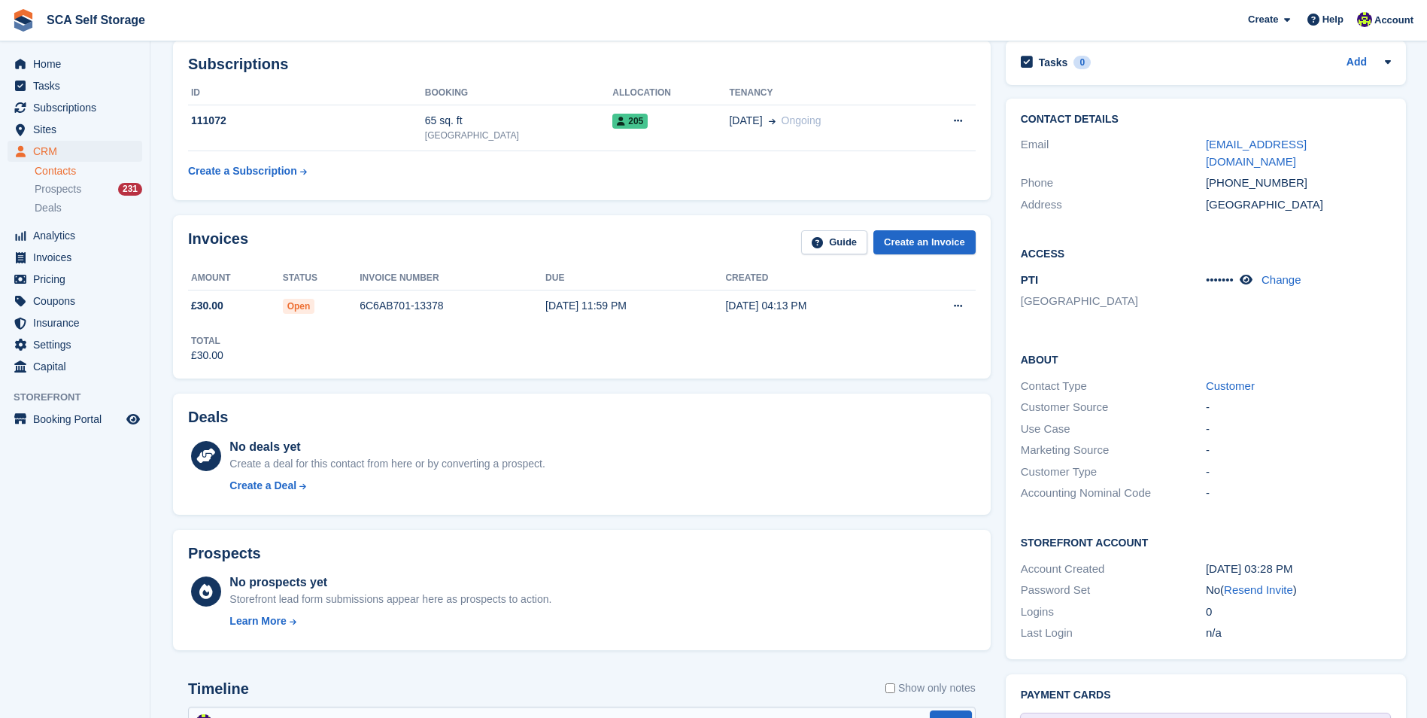
scroll to position [0, 0]
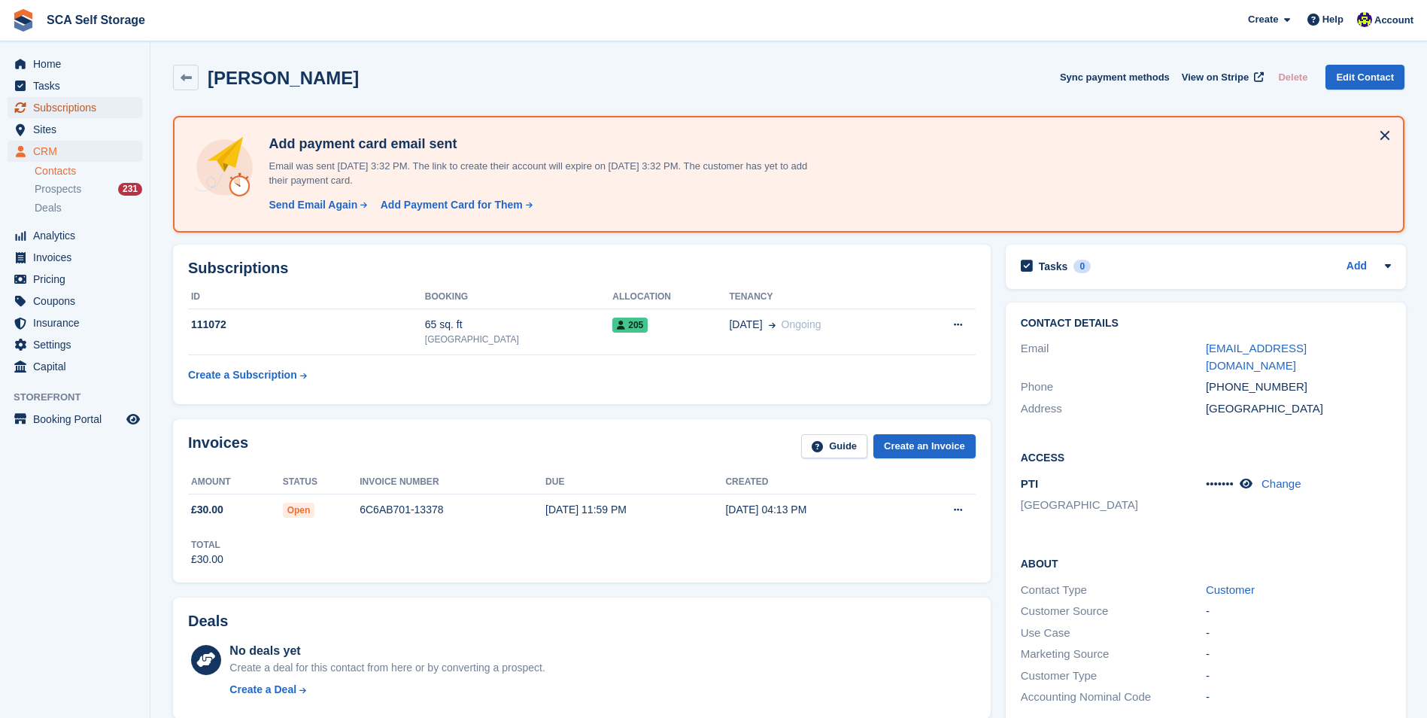
click at [103, 108] on span "Subscriptions" at bounding box center [78, 107] width 90 height 21
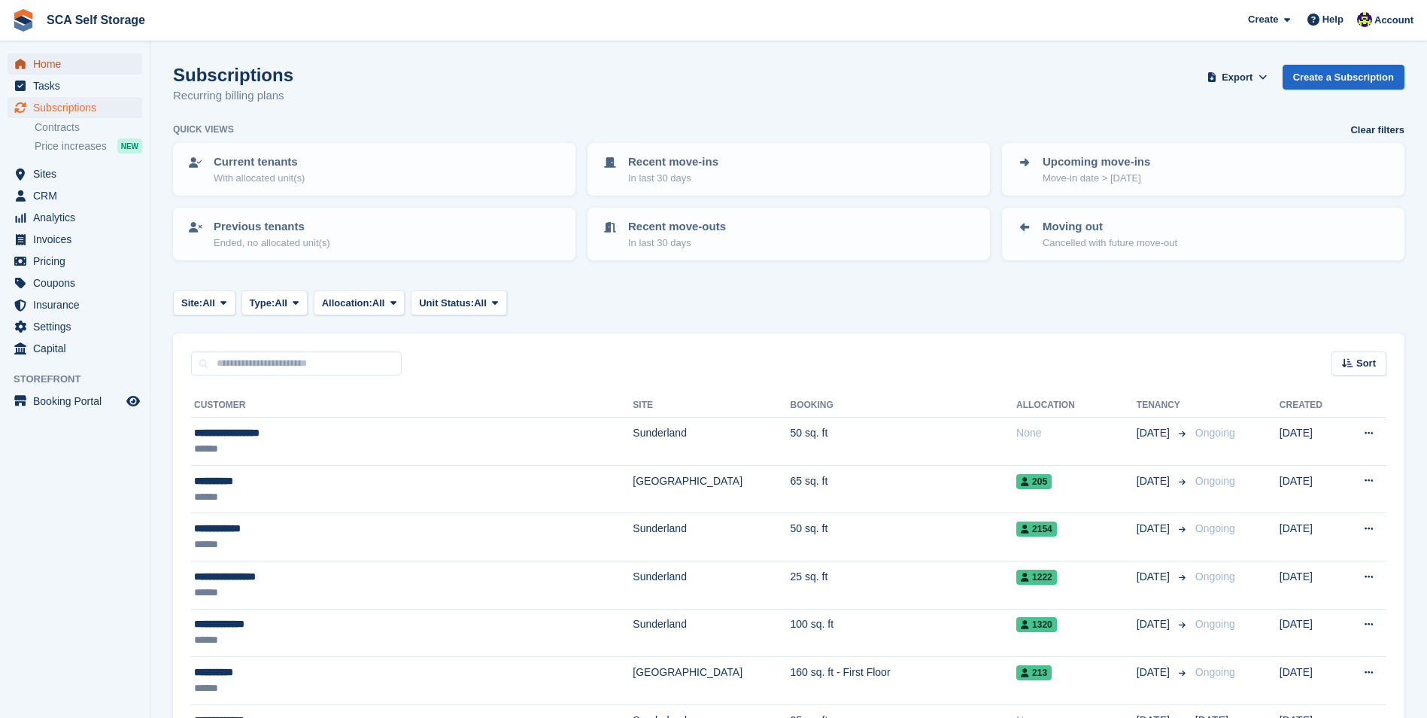
click at [67, 68] on span "Home" at bounding box center [78, 63] width 90 height 21
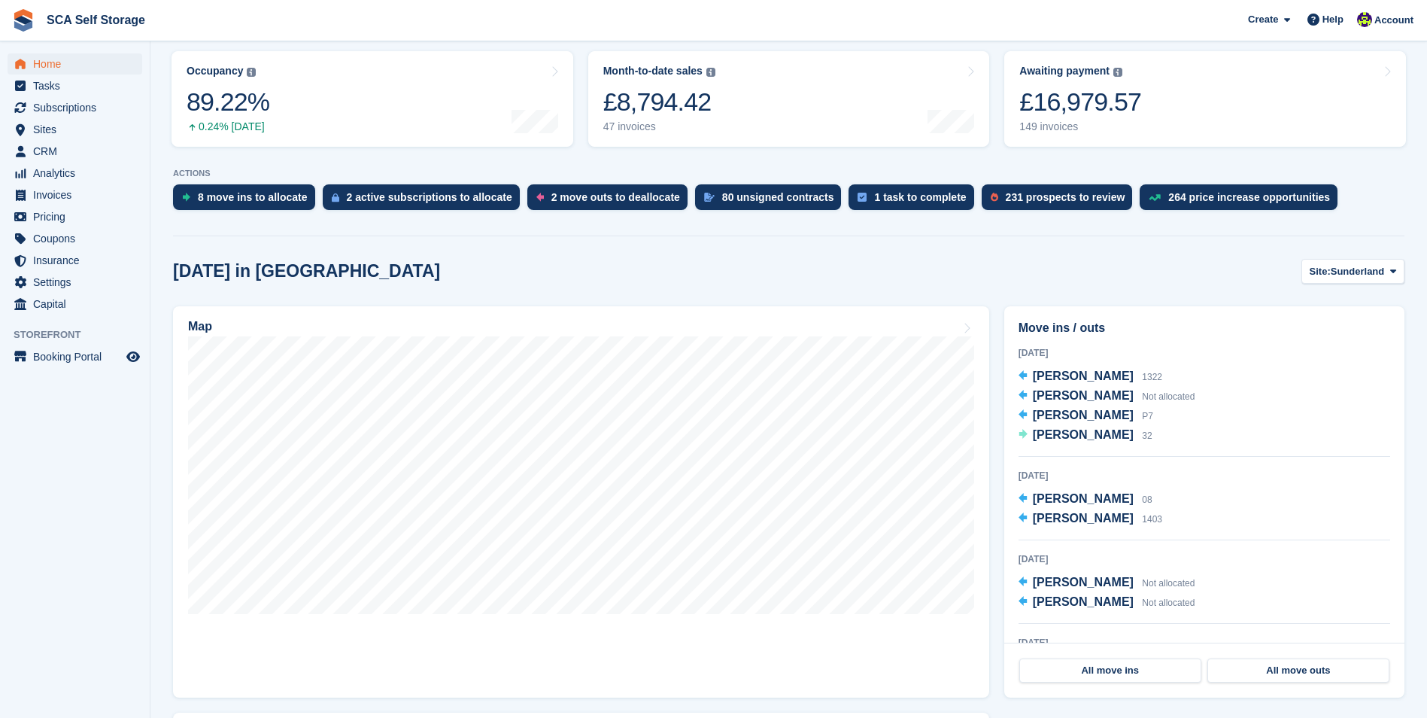
scroll to position [75, 0]
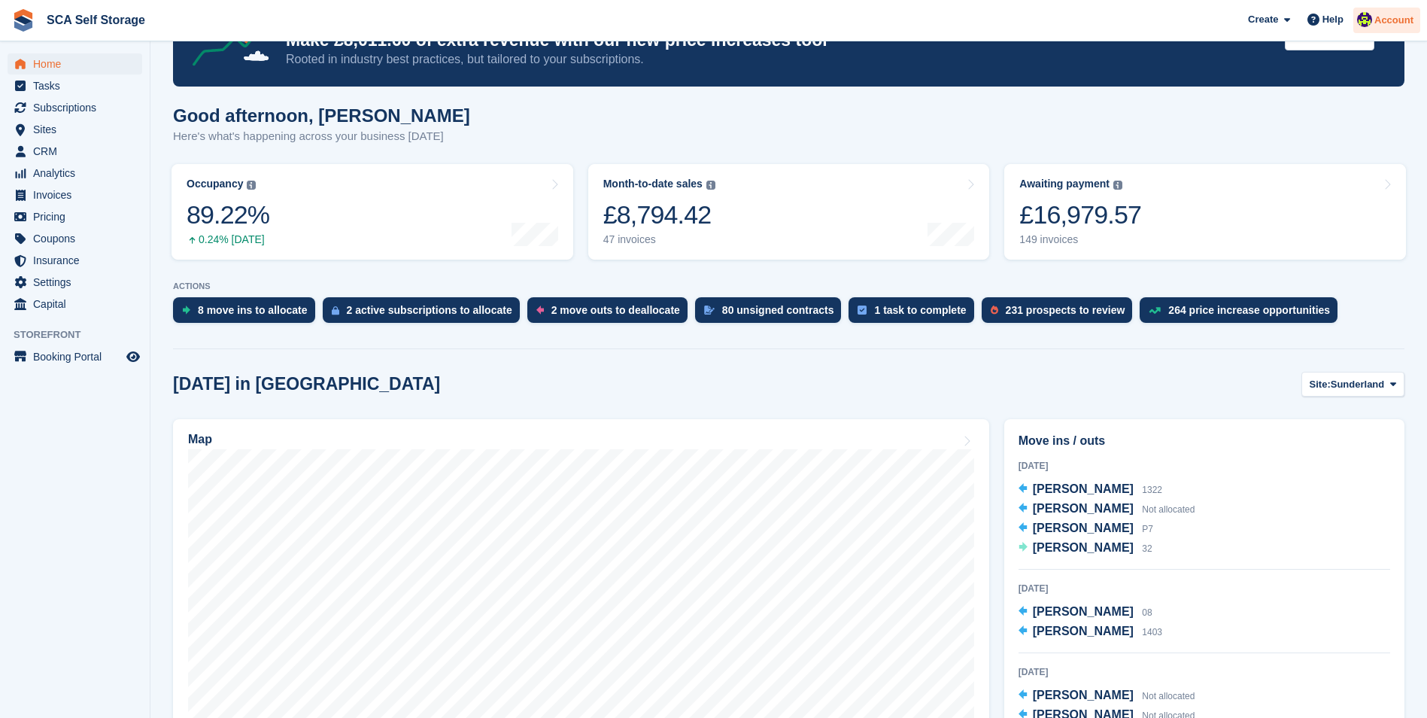
click at [1407, 23] on span "Account" at bounding box center [1394, 20] width 39 height 15
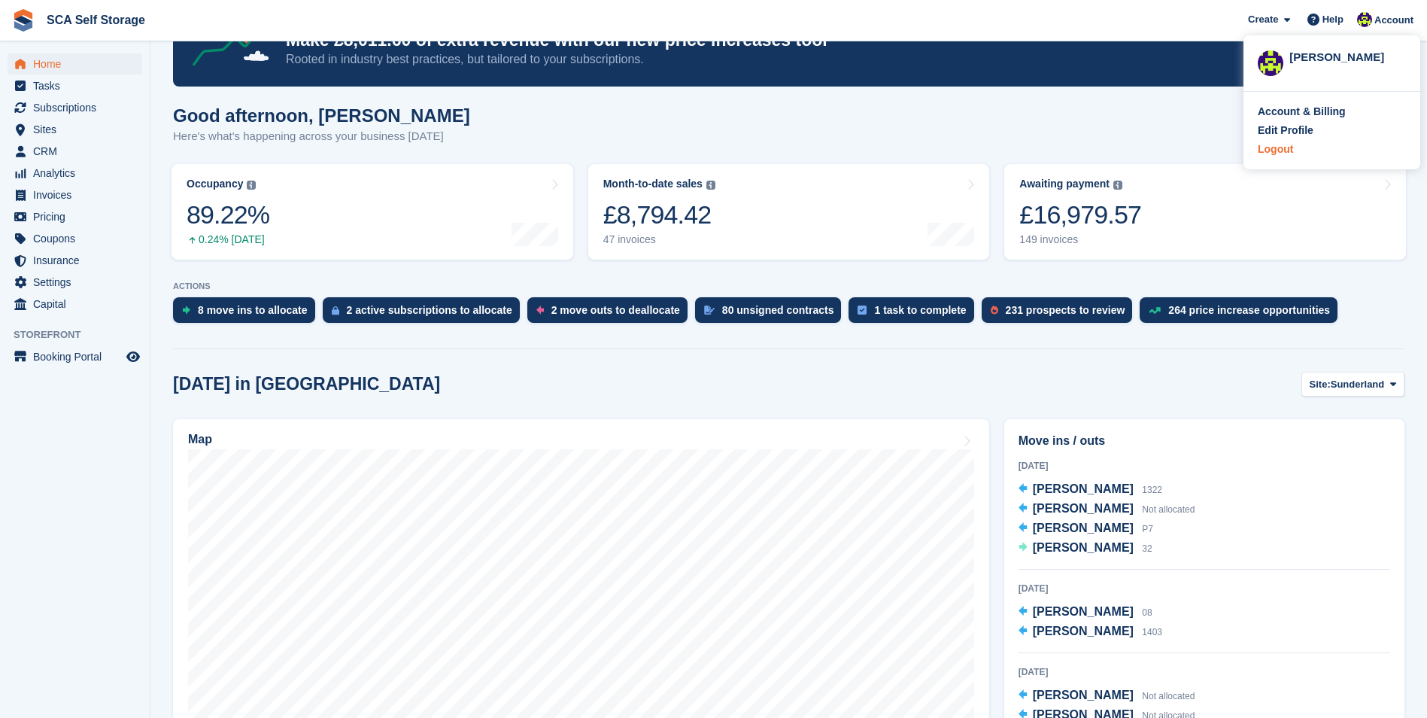
click at [1283, 153] on div "Logout" at bounding box center [1275, 149] width 35 height 16
